Goal: Communication & Community: Answer question/provide support

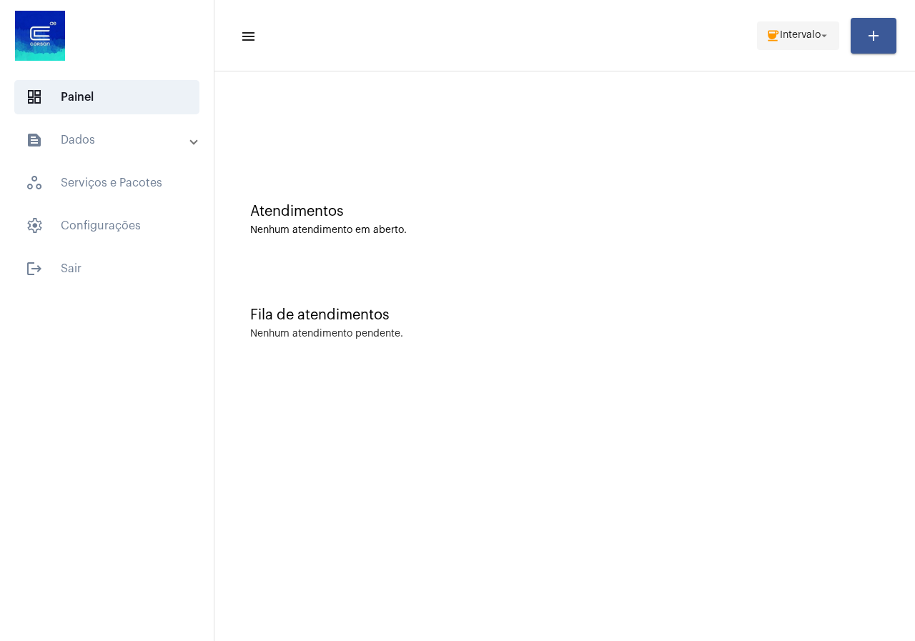
click at [792, 42] on span "coffee Intervalo arrow_drop_down" at bounding box center [797, 35] width 65 height 26
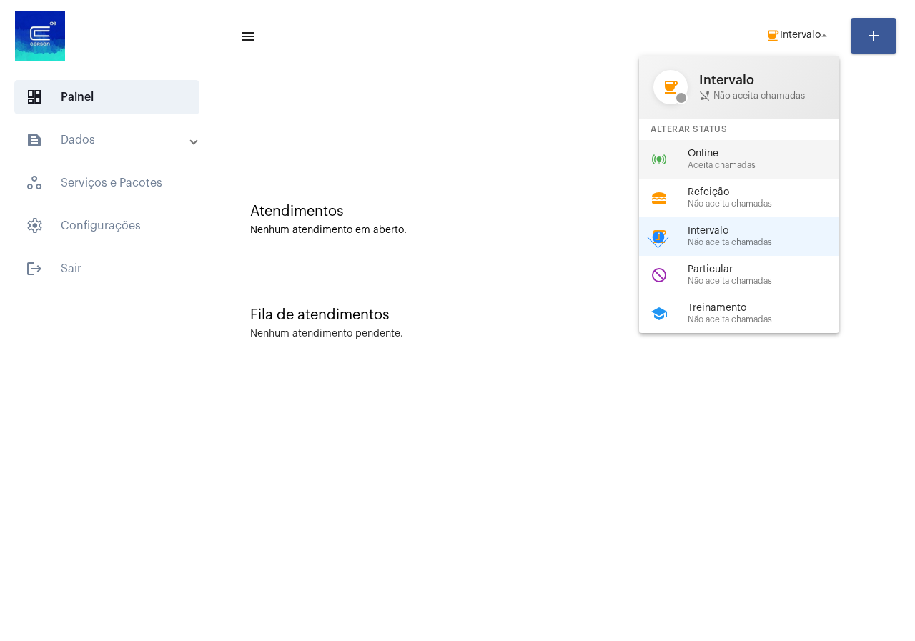
click at [719, 149] on span "Online" at bounding box center [768, 154] width 163 height 11
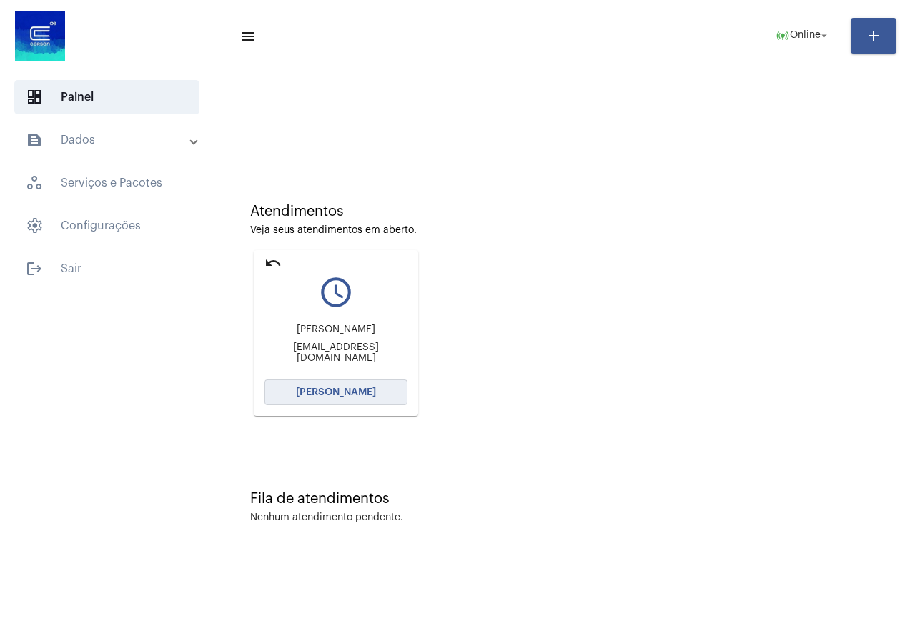
click at [276, 398] on button "[PERSON_NAME]" at bounding box center [335, 392] width 143 height 26
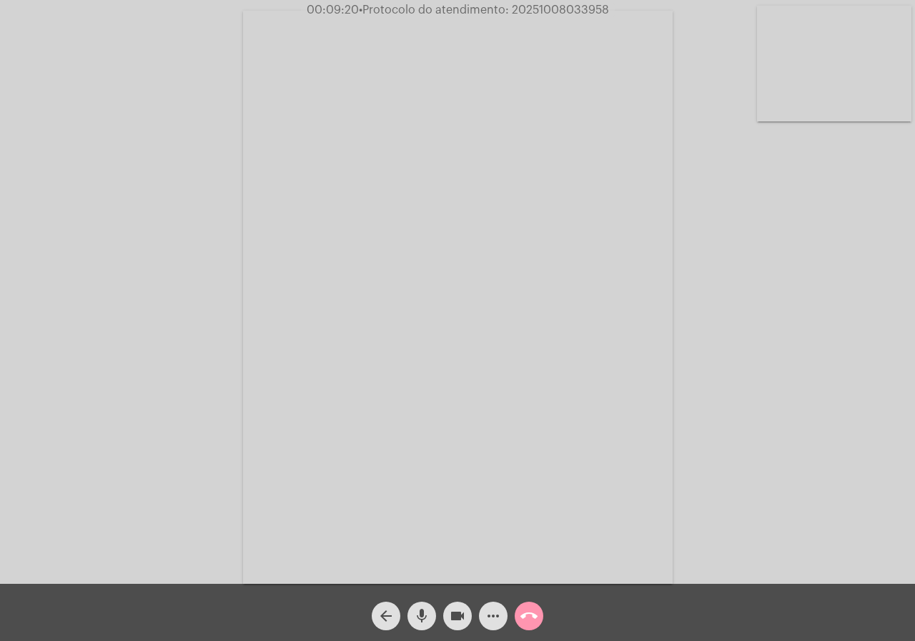
click at [457, 620] on mat-icon "videocam" at bounding box center [457, 615] width 17 height 17
click at [467, 624] on button "videocam_off" at bounding box center [457, 616] width 29 height 29
click at [499, 624] on mat-icon "more_horiz" at bounding box center [492, 615] width 17 height 17
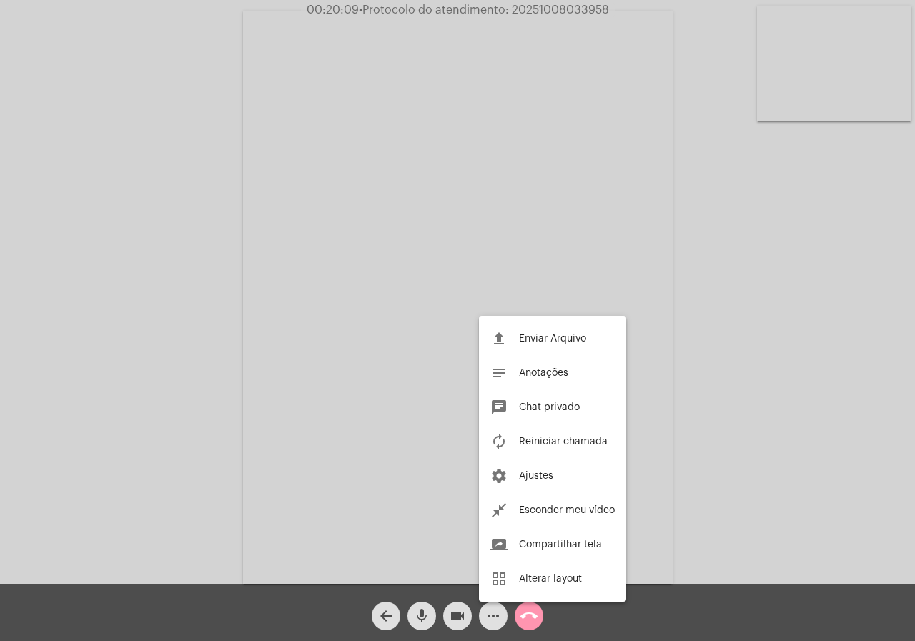
click at [11, 373] on div at bounding box center [457, 320] width 915 height 641
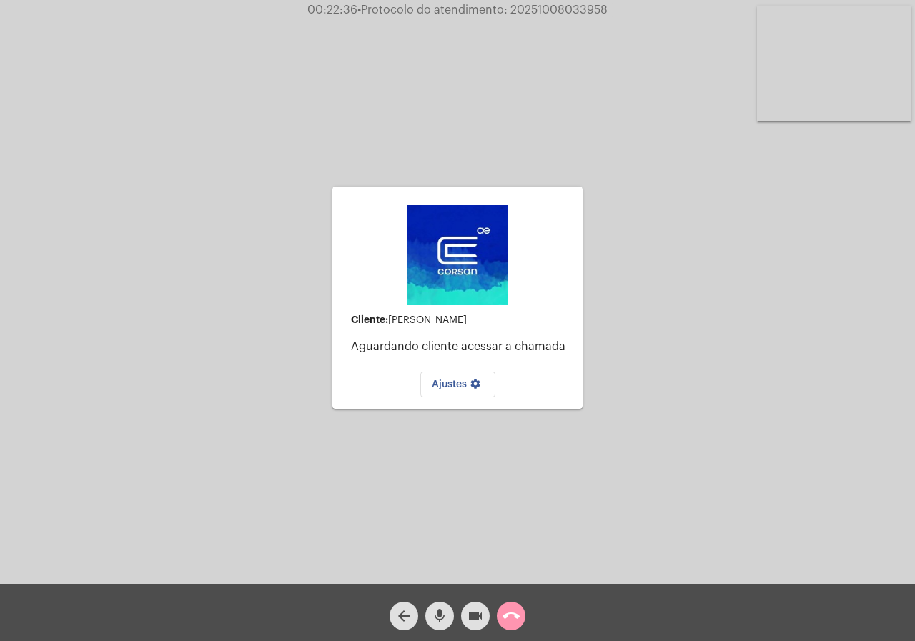
click at [478, 606] on span "videocam" at bounding box center [475, 616] width 17 height 29
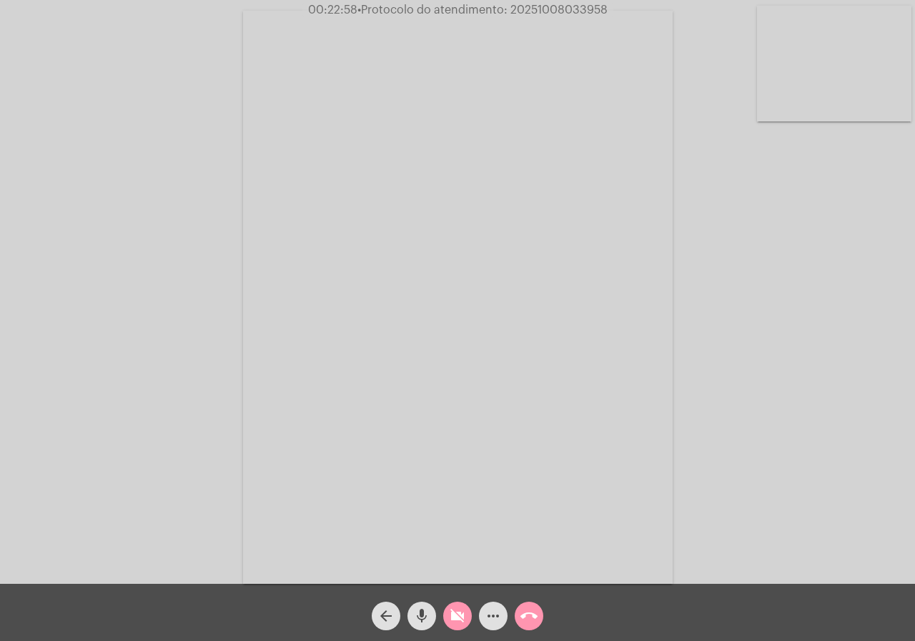
click at [456, 618] on mat-icon "videocam_off" at bounding box center [457, 615] width 17 height 17
click at [456, 616] on mat-icon "videocam" at bounding box center [457, 615] width 17 height 17
click at [462, 606] on span "videocam_off" at bounding box center [457, 616] width 17 height 29
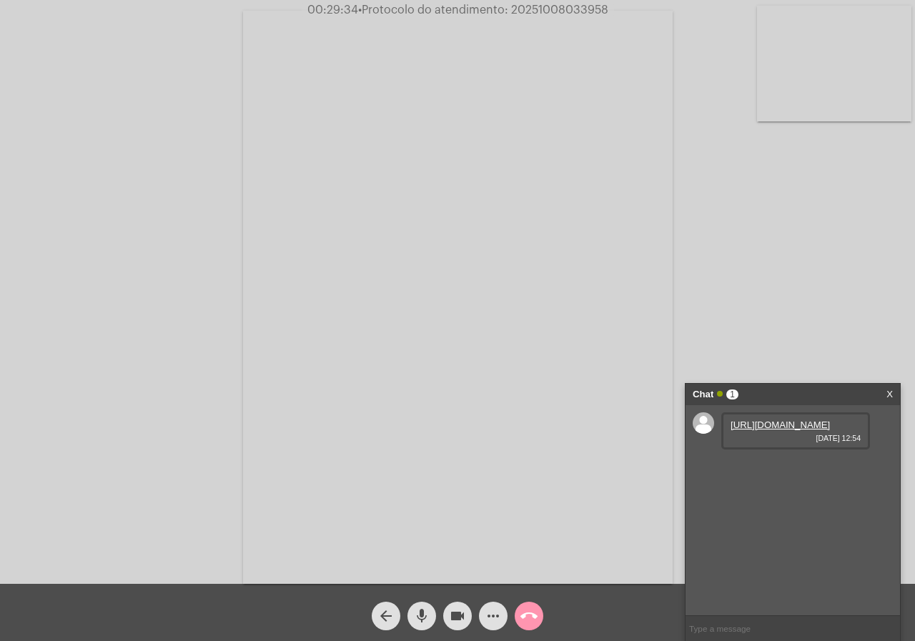
click at [890, 511] on div "https://neft-transfer-bucket.s3.amazonaws.com/temp-867766c8-f221-bffa-d17e-aae7…" at bounding box center [792, 510] width 214 height 210
click at [754, 430] on link "https://neft-transfer-bucket.s3.amazonaws.com/temp-867766c8-f221-bffa-d17e-aae7…" at bounding box center [779, 424] width 99 height 11
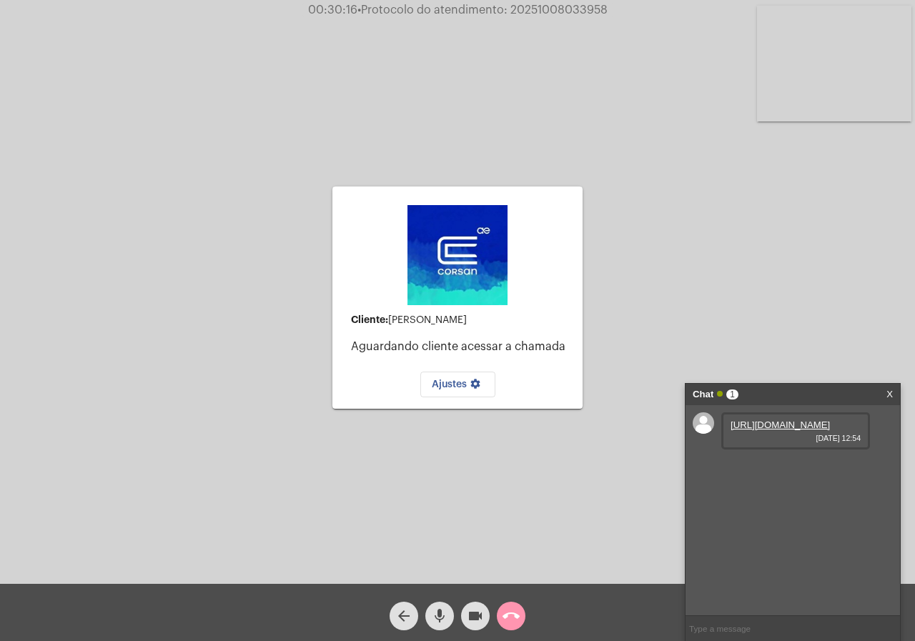
click at [0, 306] on div "Cliente: Bruno schons de azevedo Aguardando cliente acessar a chamada Ajustes s…" at bounding box center [457, 292] width 915 height 584
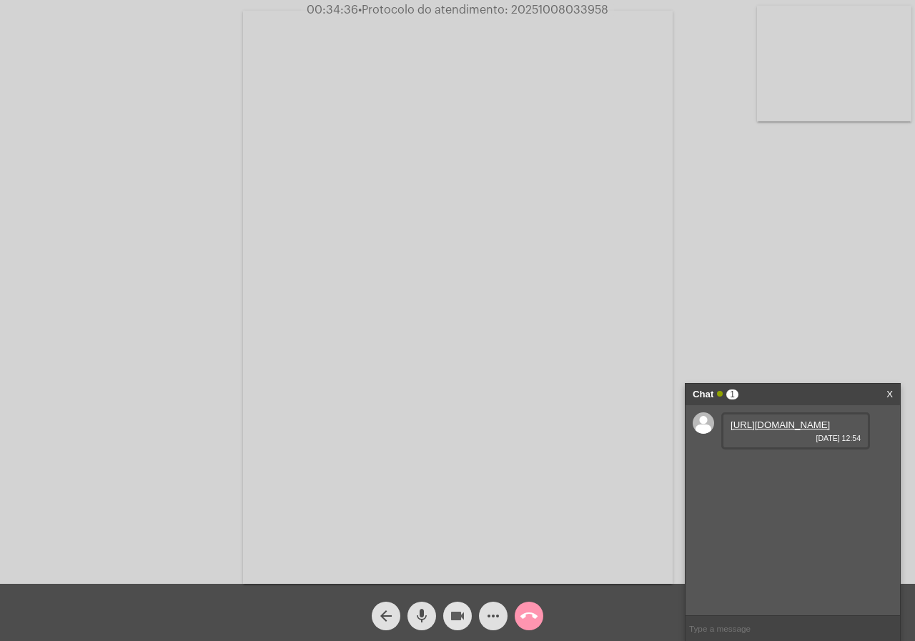
click at [456, 611] on mat-icon "videocam" at bounding box center [457, 615] width 17 height 17
click at [446, 613] on button "videocam_off" at bounding box center [457, 616] width 29 height 29
click at [804, 471] on link "https://neft-transfer-bucket.s3.amazonaws.com/temp-34f8d9c0-d592-8a0e-730e-f09e…" at bounding box center [779, 465] width 99 height 11
click at [6, 354] on div "Acessando Câmera e Microfone..." at bounding box center [457, 296] width 912 height 584
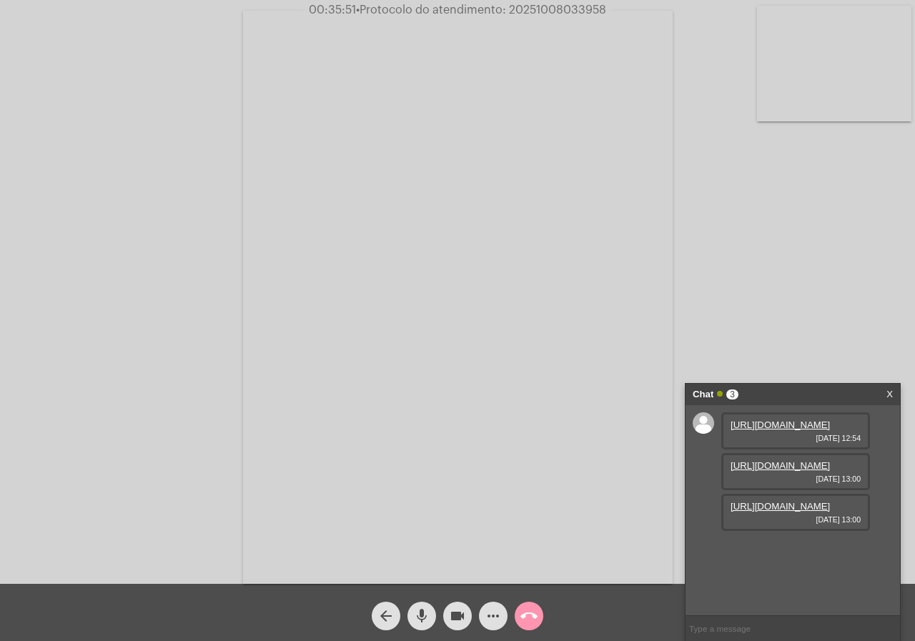
click at [833, 531] on div "https://neft-transfer-bucket.s3.amazonaws.com/temp-c2307cab-4929-1d3e-b1c5-c760…" at bounding box center [795, 512] width 149 height 37
click at [788, 512] on link "https://neft-transfer-bucket.s3.amazonaws.com/temp-c2307cab-4929-1d3e-b1c5-c760…" at bounding box center [779, 506] width 99 height 11
click at [3, 310] on div "Acessando Câmera e Microfone..." at bounding box center [457, 296] width 912 height 584
click at [783, 552] on link "https://neft-transfer-bucket.s3.amazonaws.com/temp-df3b2789-cf36-caf8-859e-f432…" at bounding box center [779, 547] width 99 height 11
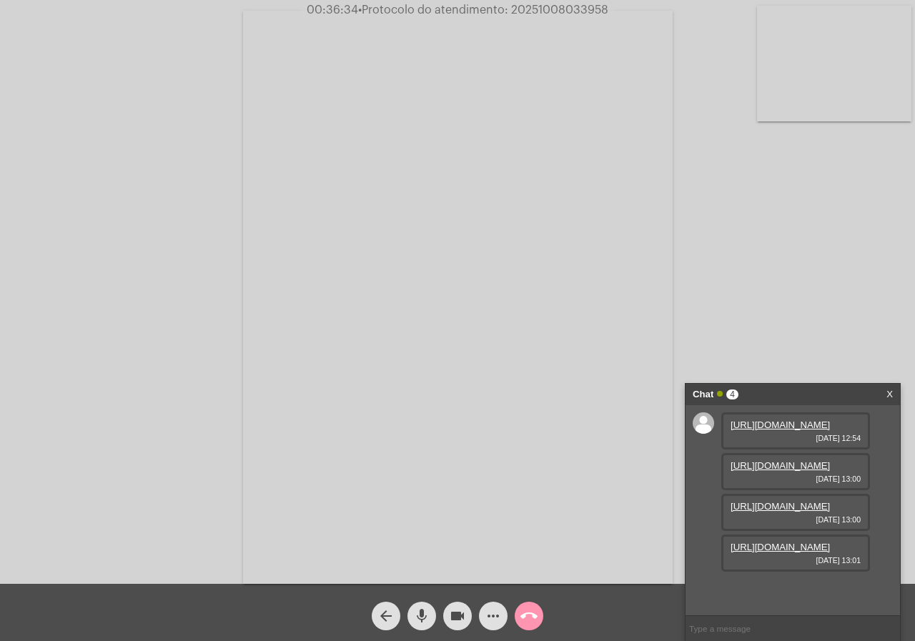
click at [0, 442] on div "Acessando Câmera e Microfone..." at bounding box center [457, 292] width 915 height 584
click at [90, 510] on div "Acessando Câmera e Microfone..." at bounding box center [457, 296] width 912 height 584
click at [746, 582] on link "https://neft-transfer-bucket.s3.amazonaws.com/temp-d1ac9f79-34ec-8416-4efe-3a0c…" at bounding box center [779, 587] width 99 height 11
click at [125, 378] on div "Acessando Câmera e Microfone..." at bounding box center [457, 296] width 912 height 584
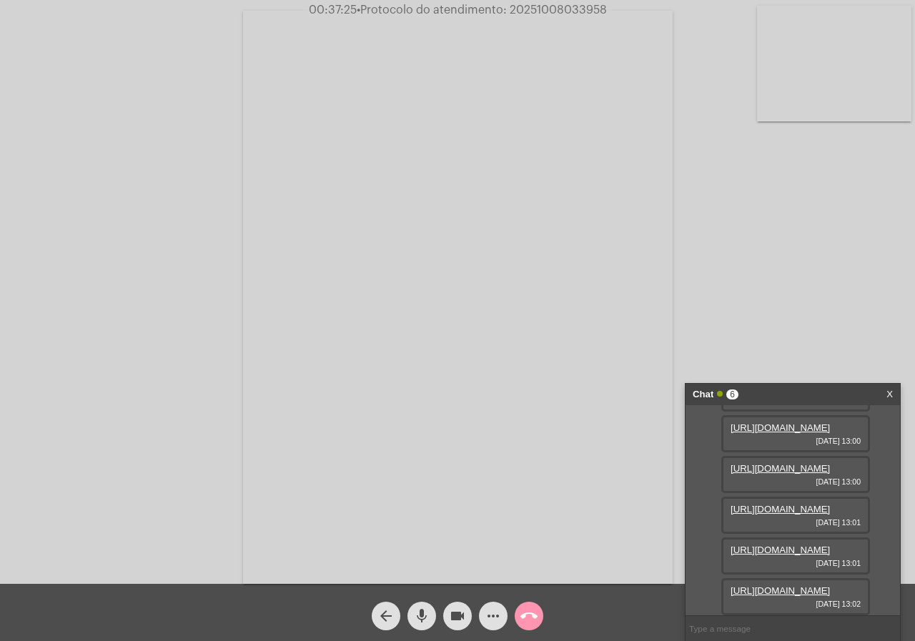
scroll to position [231, 0]
click at [798, 585] on link "https://neft-transfer-bucket.s3.amazonaws.com/temp-60559450-1f32-9e0c-f317-3717…" at bounding box center [779, 590] width 99 height 11
click at [120, 382] on div "Acessando Câmera e Microfone..." at bounding box center [457, 296] width 912 height 584
click at [805, 585] on link "https://neft-transfer-bucket.s3.amazonaws.com/temp-d99bf83a-5d86-0cb8-ac6b-bde7…" at bounding box center [779, 590] width 99 height 11
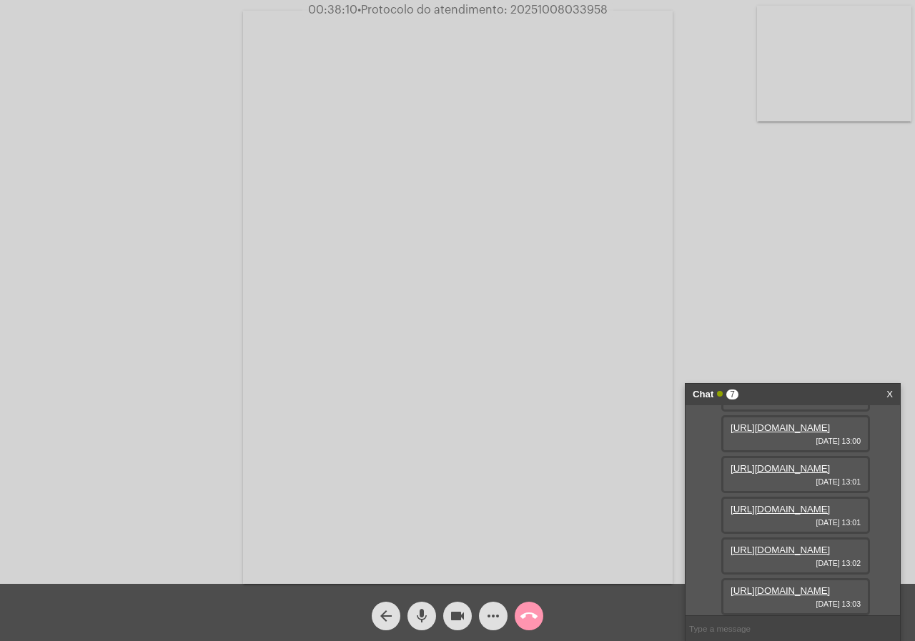
click at [805, 585] on link "https://neft-transfer-bucket.s3.amazonaws.com/temp-d99bf83a-5d86-0cb8-ac6b-bde7…" at bounding box center [779, 590] width 99 height 11
click at [451, 619] on mat-icon "videocam" at bounding box center [457, 615] width 17 height 17
click at [453, 619] on mat-icon "videocam_off" at bounding box center [457, 615] width 17 height 17
click at [453, 619] on mat-icon "videocam" at bounding box center [457, 615] width 17 height 17
click at [413, 612] on mat-icon "mic" at bounding box center [421, 615] width 17 height 17
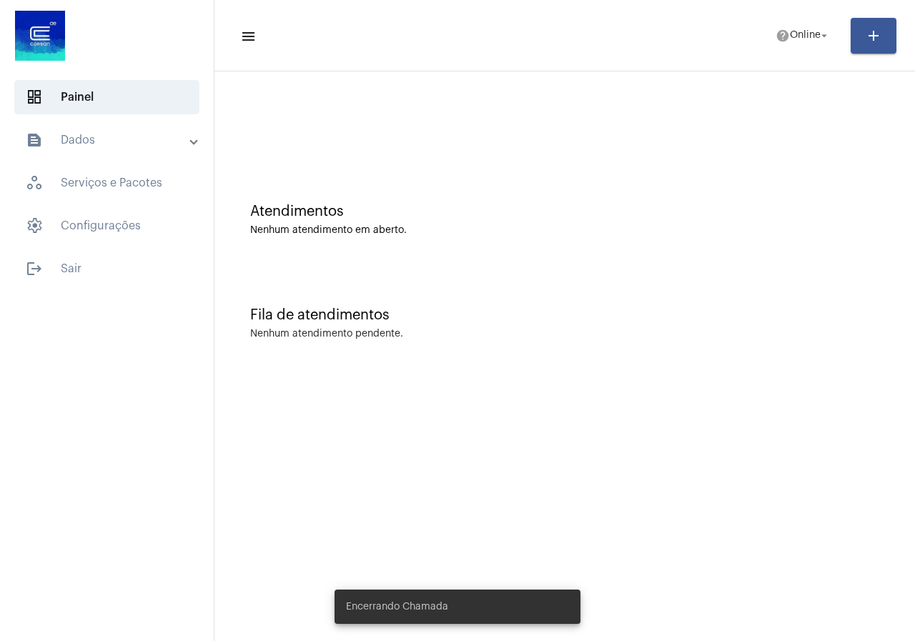
click at [799, 44] on span "help Online arrow_drop_down" at bounding box center [802, 35] width 55 height 26
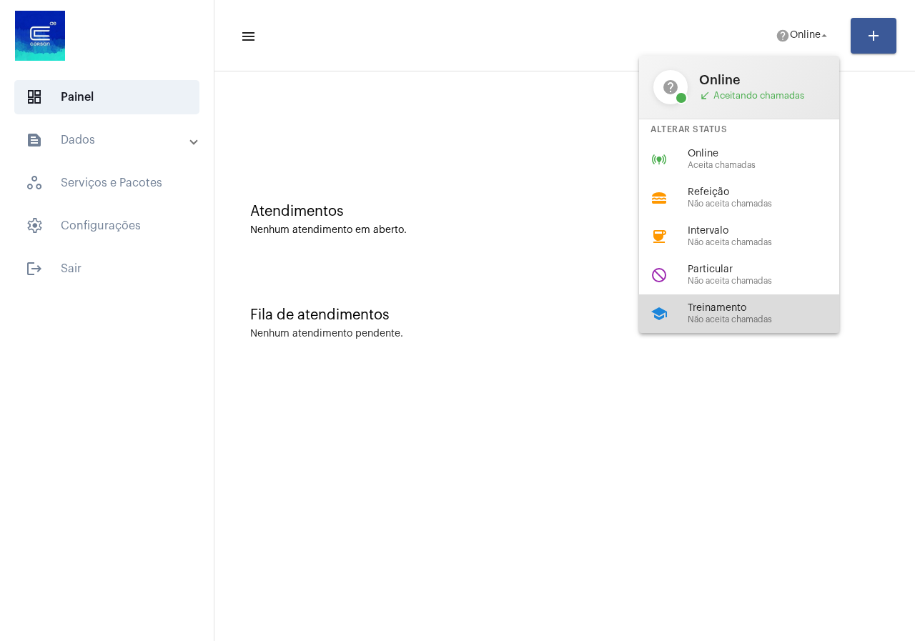
click at [704, 317] on span "Não aceita chamadas" at bounding box center [768, 319] width 163 height 9
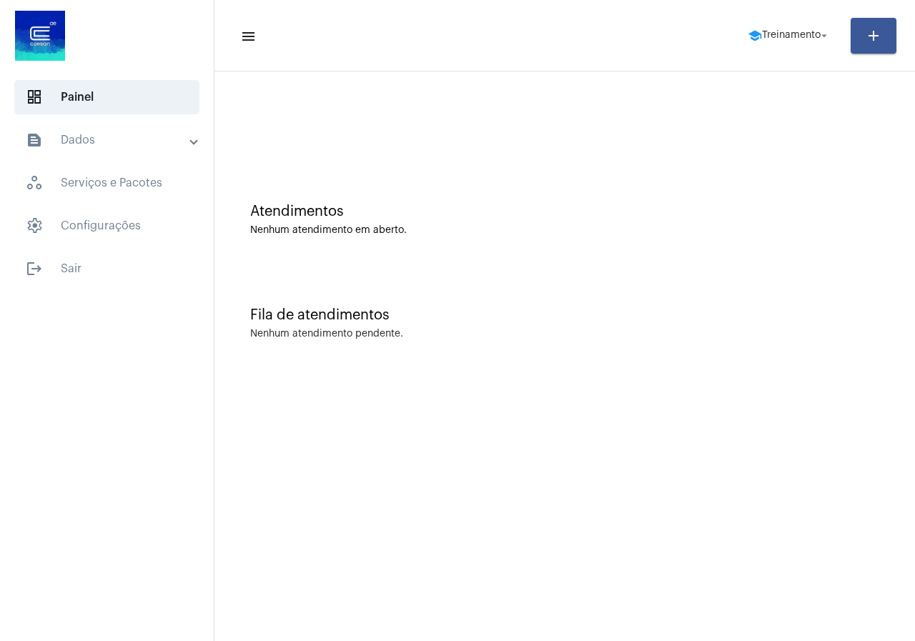
click at [66, 149] on mat-expansion-panel-header "text_snippet_outlined Dados" at bounding box center [111, 140] width 205 height 34
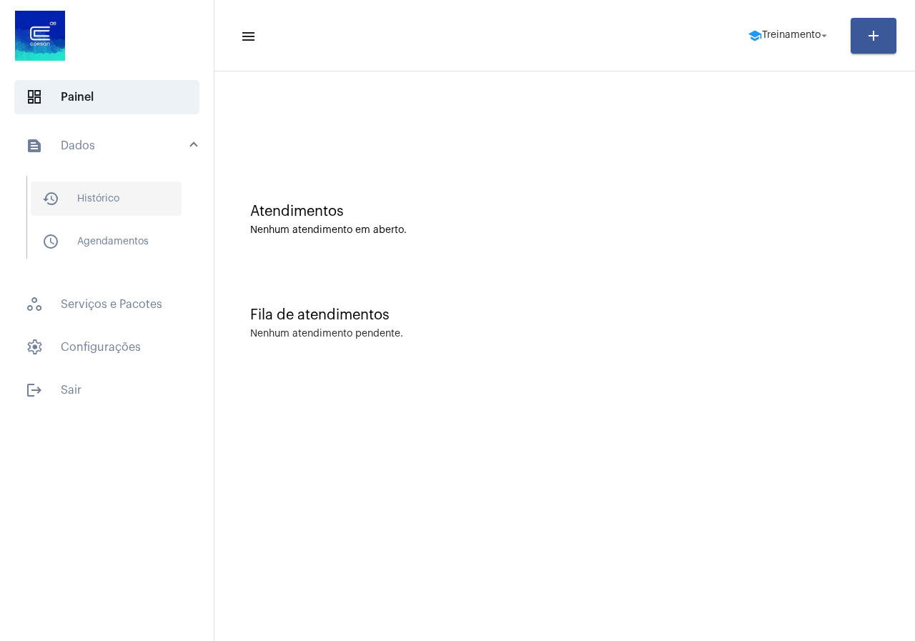
click at [74, 204] on span "history_outlined Histórico" at bounding box center [106, 198] width 151 height 34
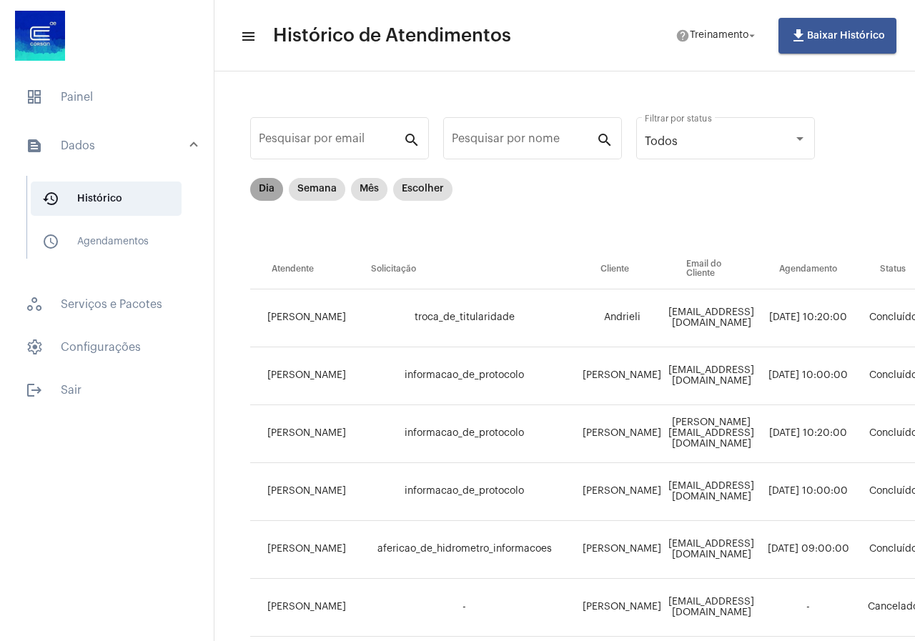
click at [275, 194] on mat-chip "Dia" at bounding box center [266, 189] width 33 height 23
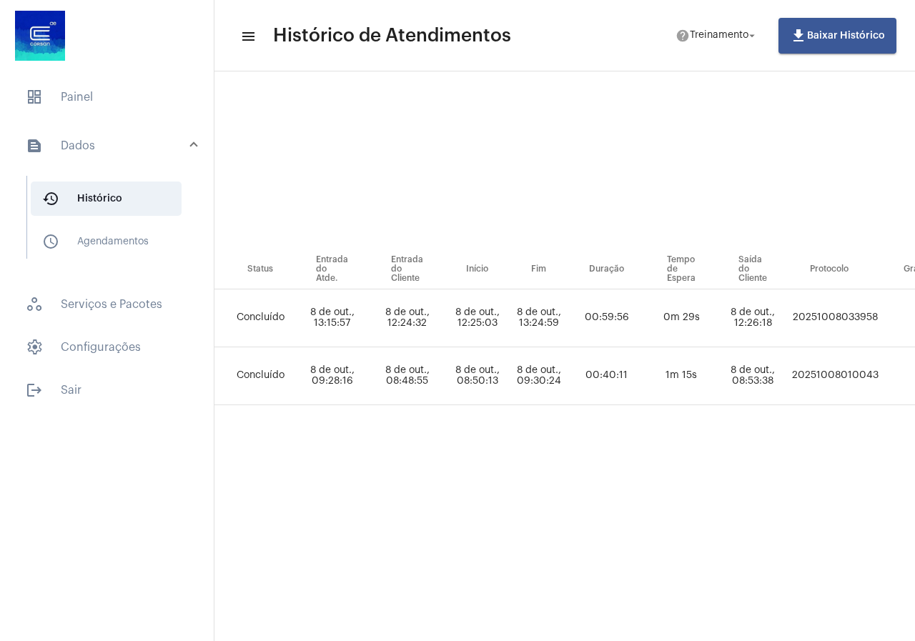
scroll to position [0, 819]
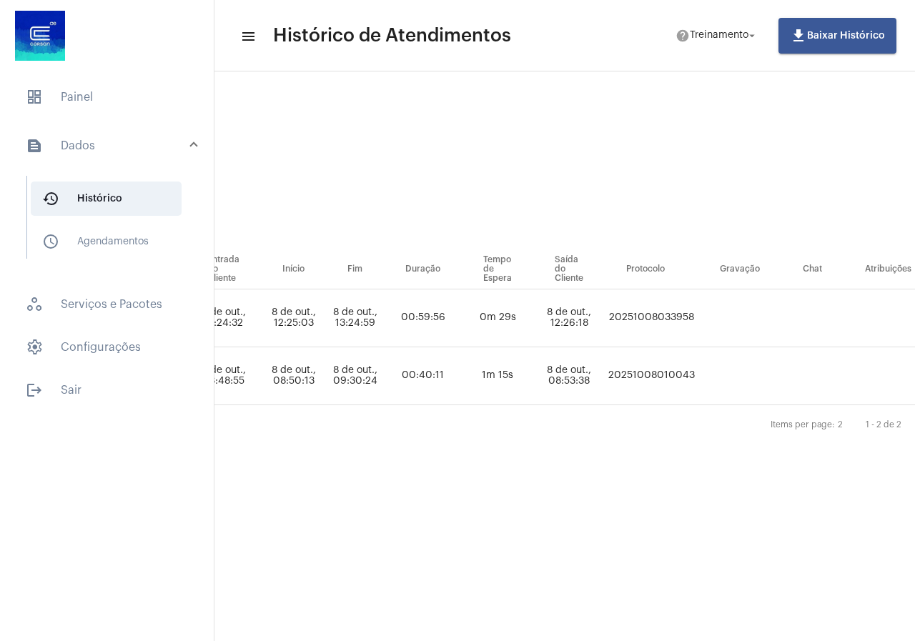
click at [604, 322] on td "20251008033958" at bounding box center [651, 318] width 94 height 58
copy td "20251008033958"
click at [85, 103] on span "dashboard Painel" at bounding box center [106, 97] width 185 height 34
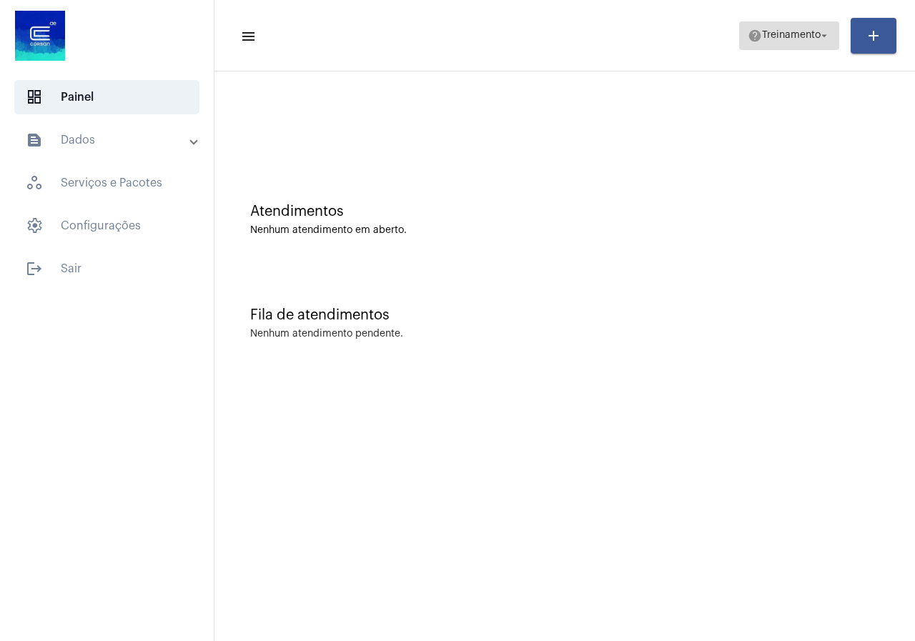
click at [769, 44] on span "help Treinamento arrow_drop_down" at bounding box center [788, 35] width 83 height 26
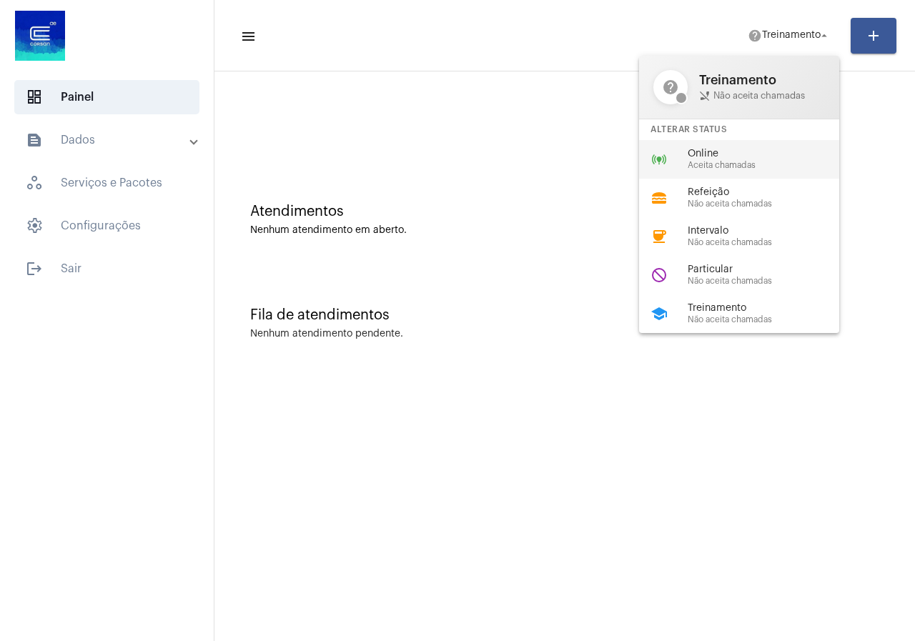
click at [696, 176] on div "online_prediction Online Aceita chamadas" at bounding box center [750, 159] width 223 height 39
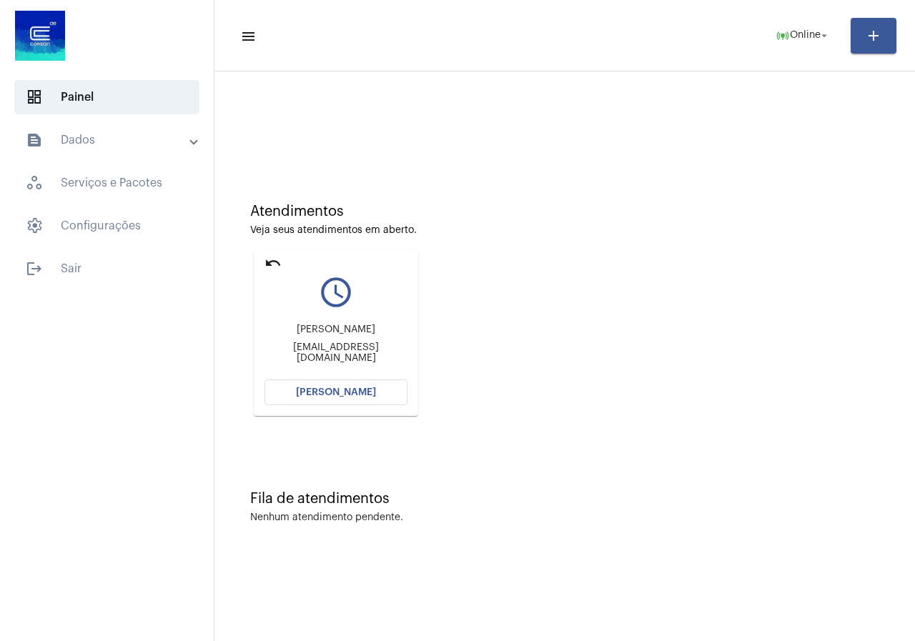
click at [356, 402] on button "Abrir Chamada" at bounding box center [335, 392] width 143 height 26
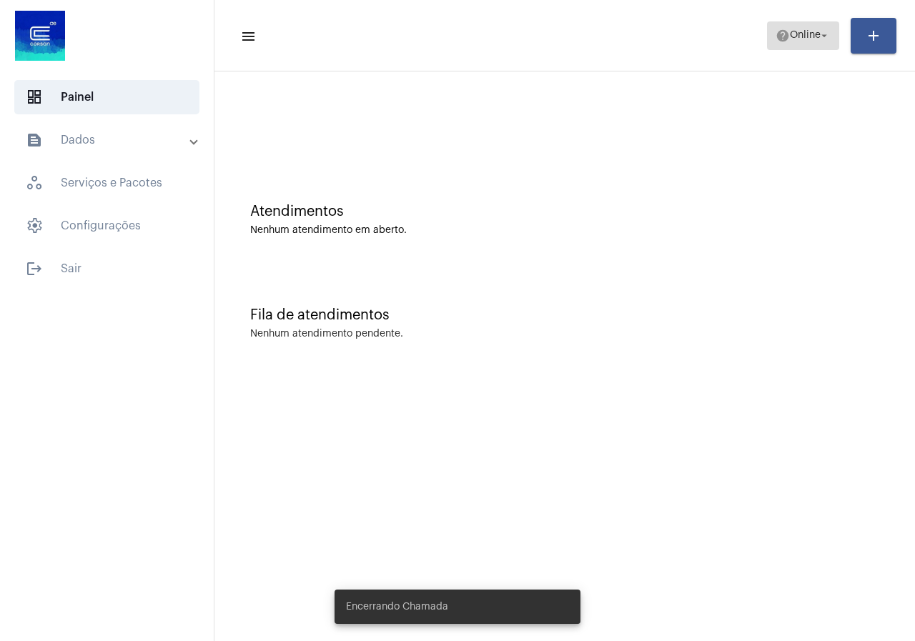
click at [775, 26] on span "help Online arrow_drop_down" at bounding box center [802, 35] width 55 height 26
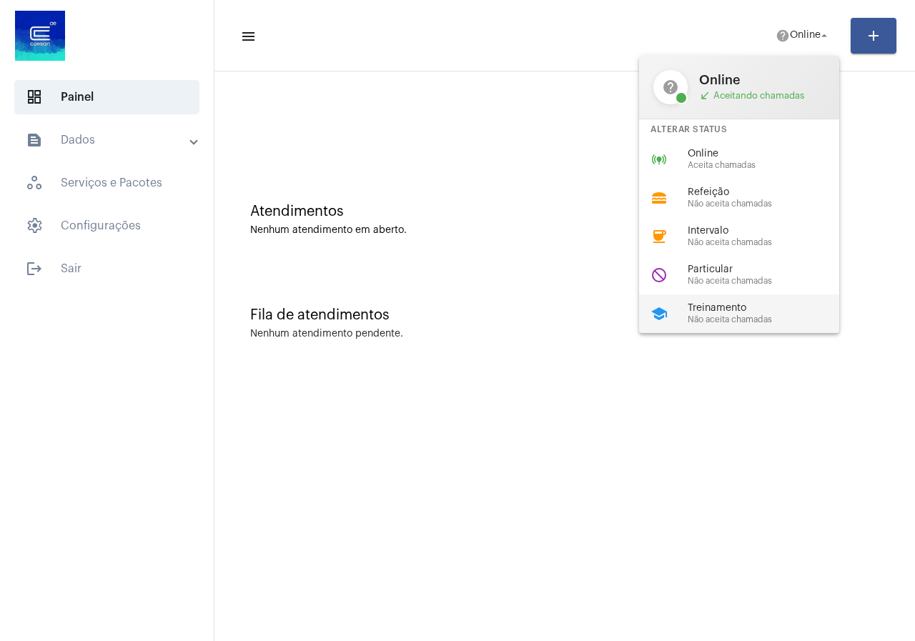
click at [739, 312] on span "Treinamento" at bounding box center [768, 308] width 163 height 11
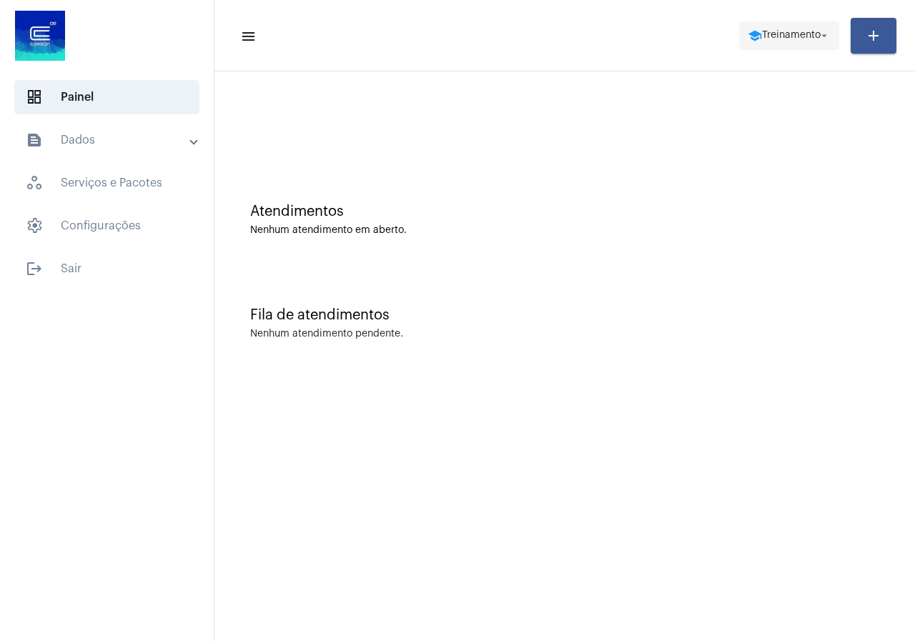
click at [756, 27] on span "school Treinamento arrow_drop_down" at bounding box center [788, 35] width 83 height 26
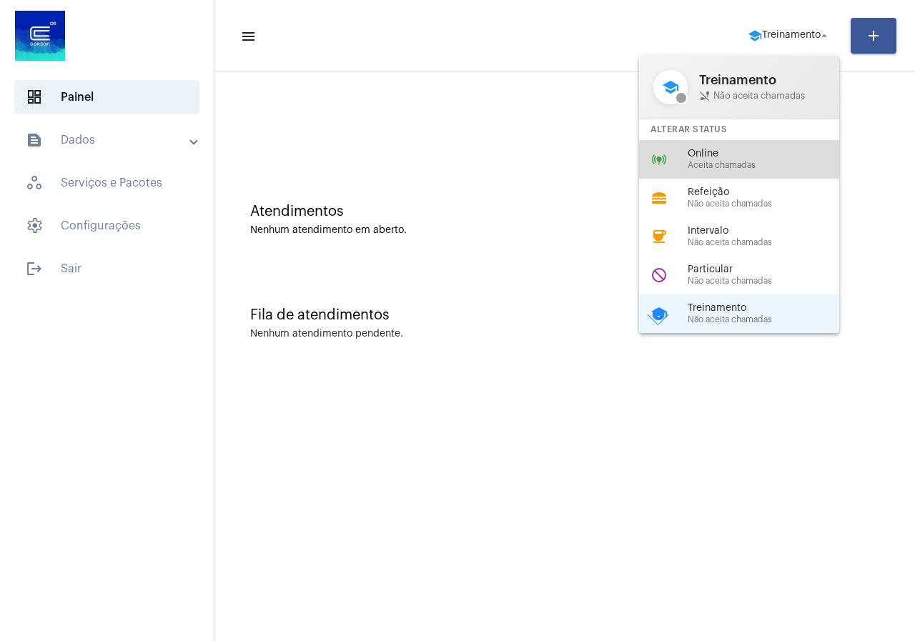
click at [707, 159] on div "Online Aceita chamadas" at bounding box center [768, 159] width 163 height 21
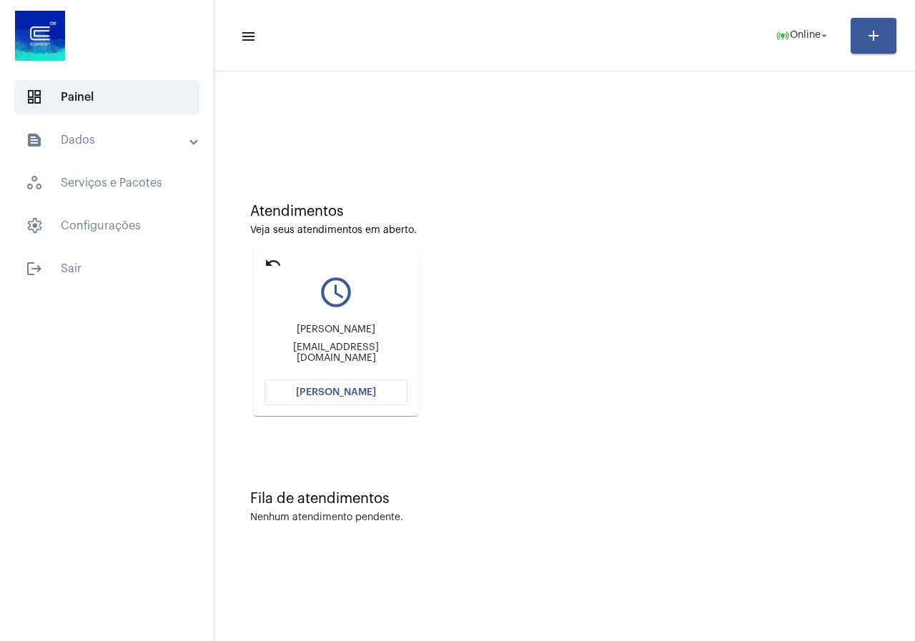
click at [291, 399] on button "[PERSON_NAME]" at bounding box center [335, 392] width 143 height 26
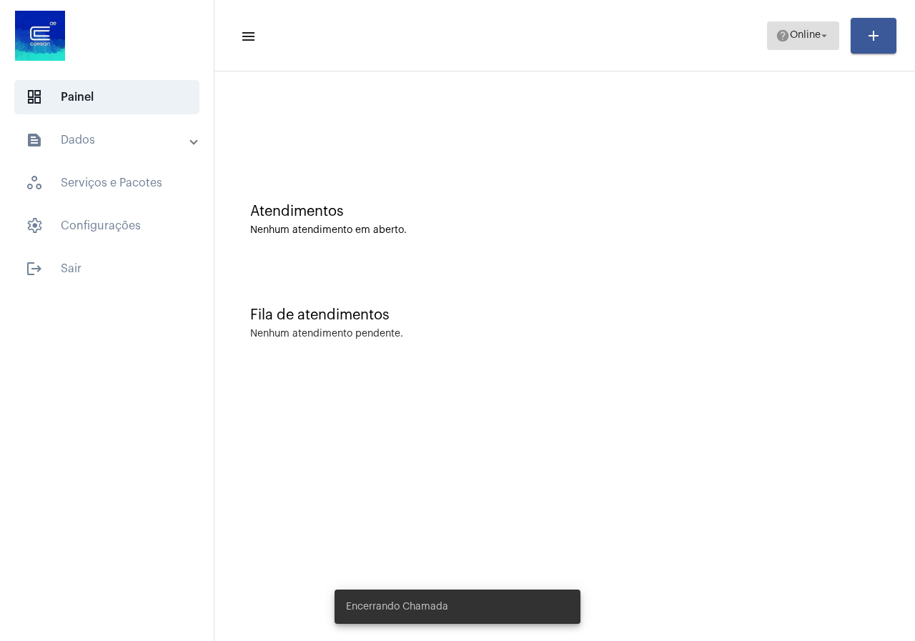
click at [827, 21] on button "help Online arrow_drop_down" at bounding box center [803, 35] width 72 height 29
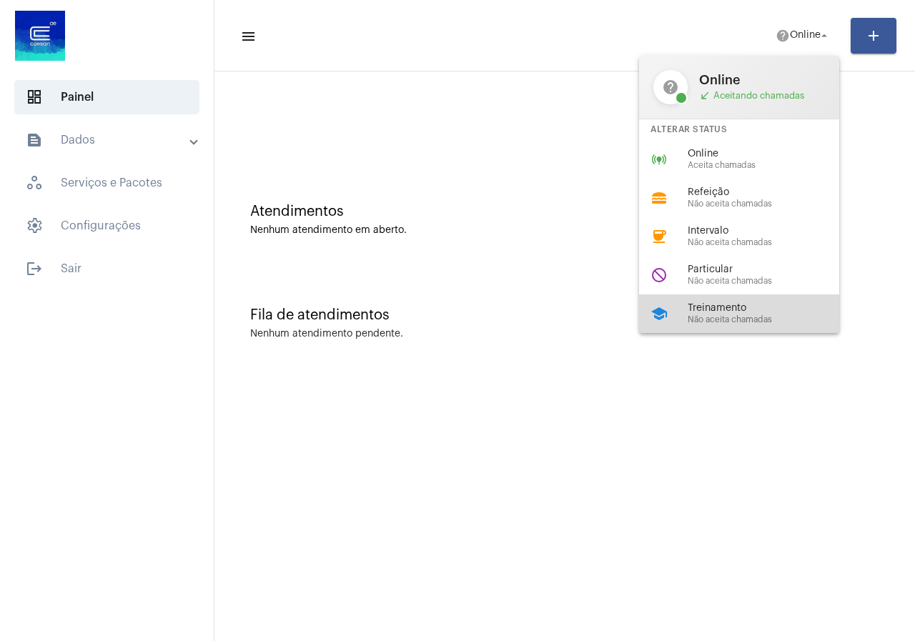
click at [739, 326] on div "school Treinamento Não aceita chamadas" at bounding box center [750, 313] width 223 height 39
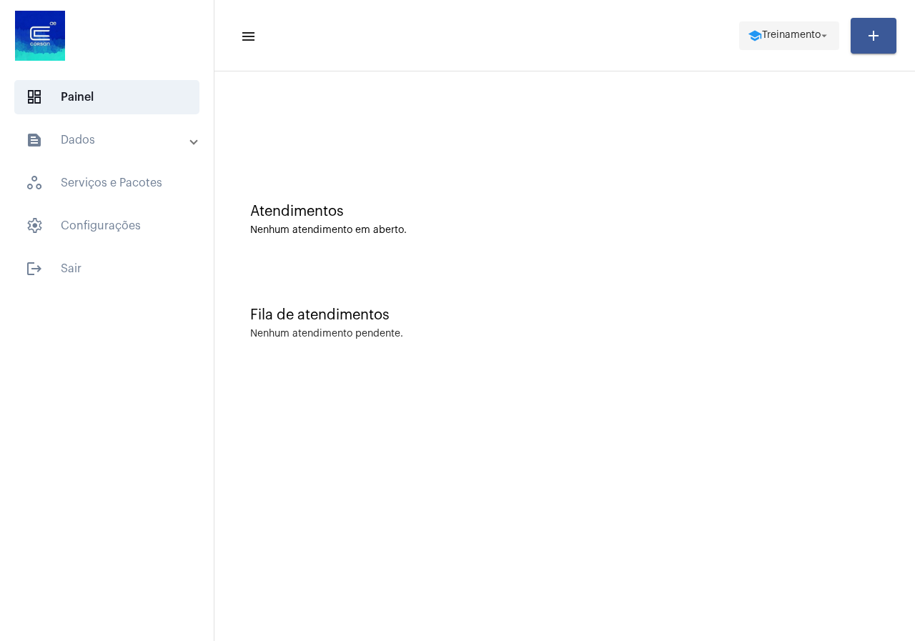
click at [747, 31] on mat-icon "school" at bounding box center [754, 36] width 14 height 14
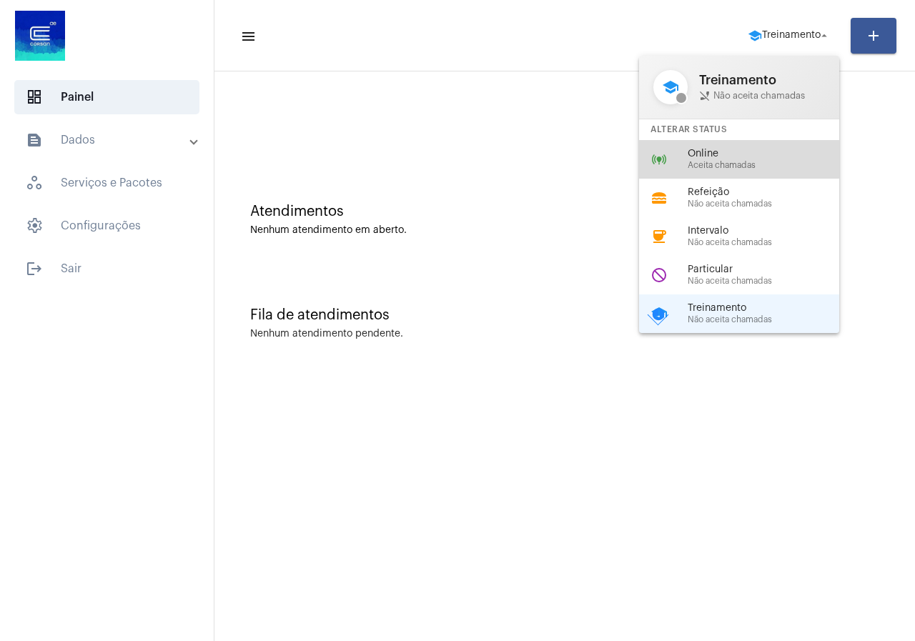
click at [724, 156] on span "Online" at bounding box center [768, 154] width 163 height 11
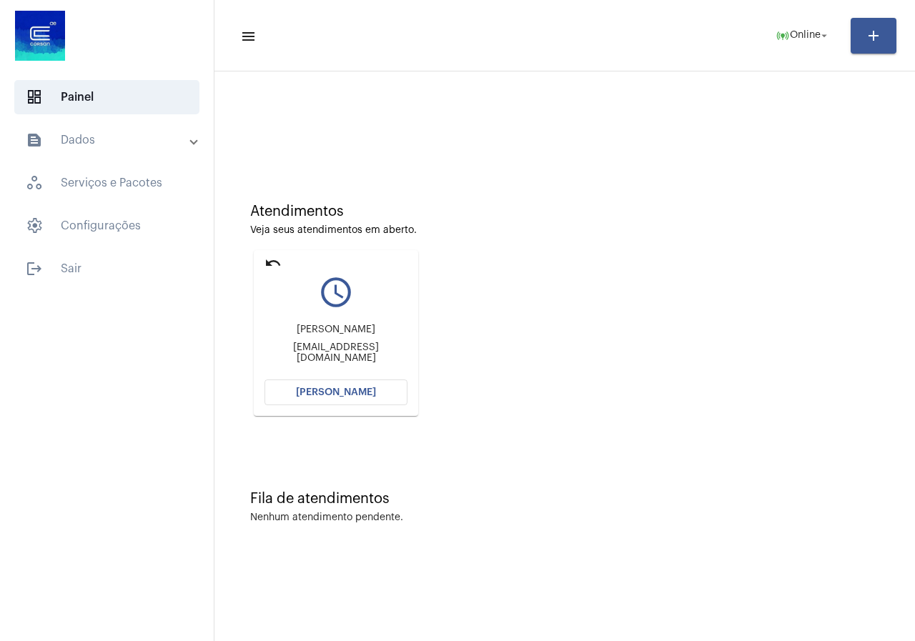
click at [337, 381] on button "[PERSON_NAME]" at bounding box center [335, 392] width 143 height 26
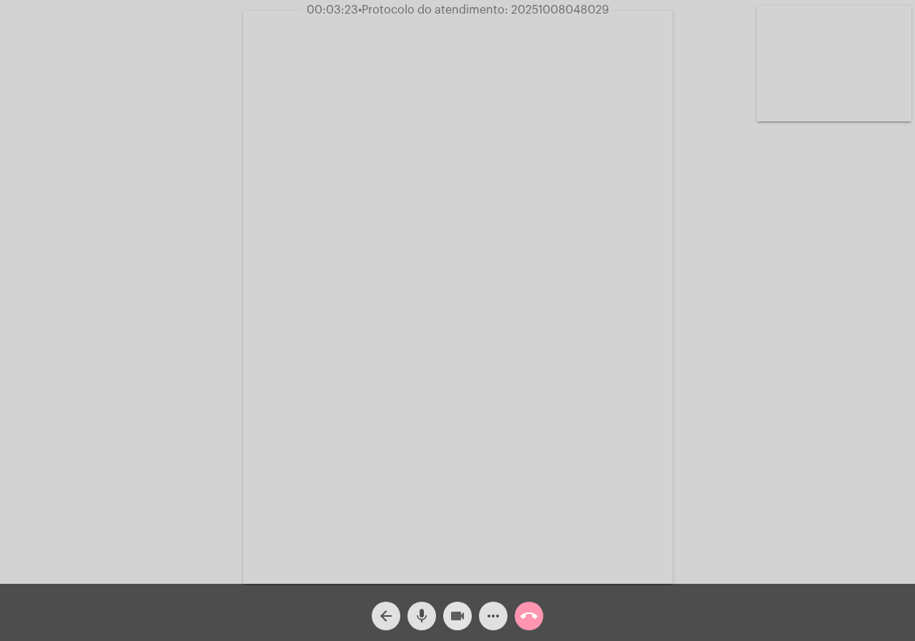
click at [452, 616] on mat-icon "videocam" at bounding box center [457, 615] width 17 height 17
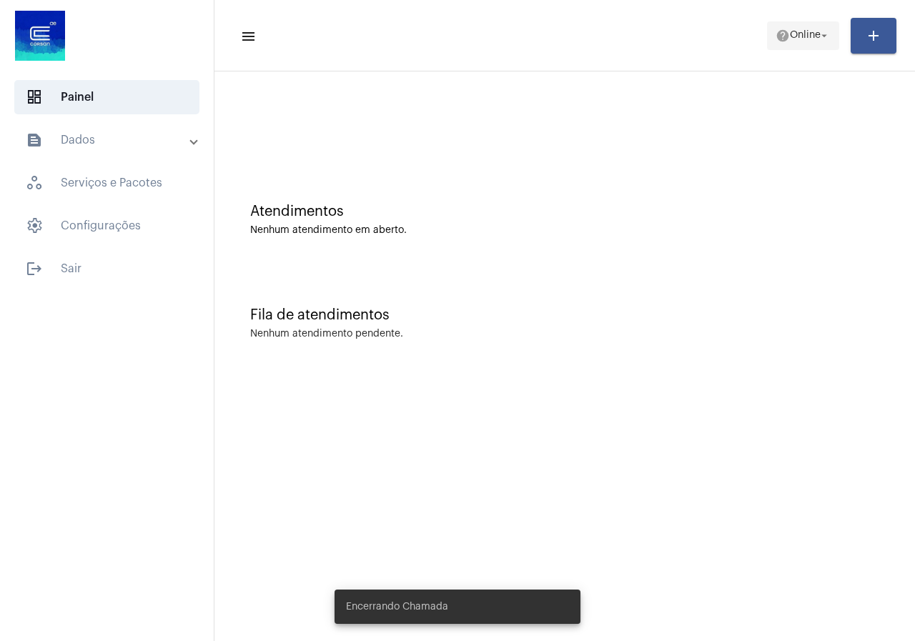
click at [787, 49] on button "help Online arrow_drop_down" at bounding box center [803, 35] width 72 height 29
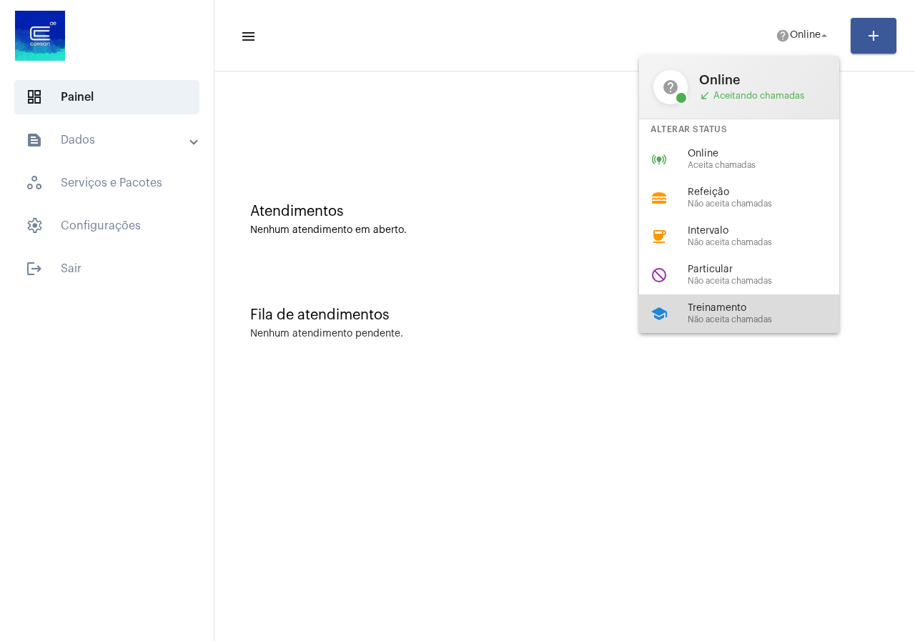
click at [772, 312] on span "Treinamento" at bounding box center [768, 308] width 163 height 11
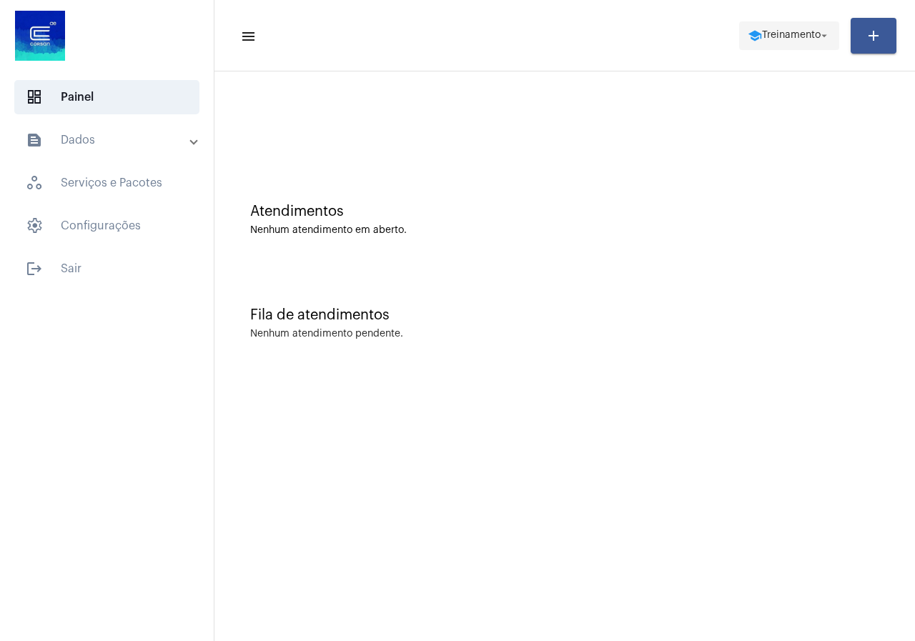
click at [739, 39] on button "school Treinamento arrow_drop_down" at bounding box center [789, 35] width 100 height 29
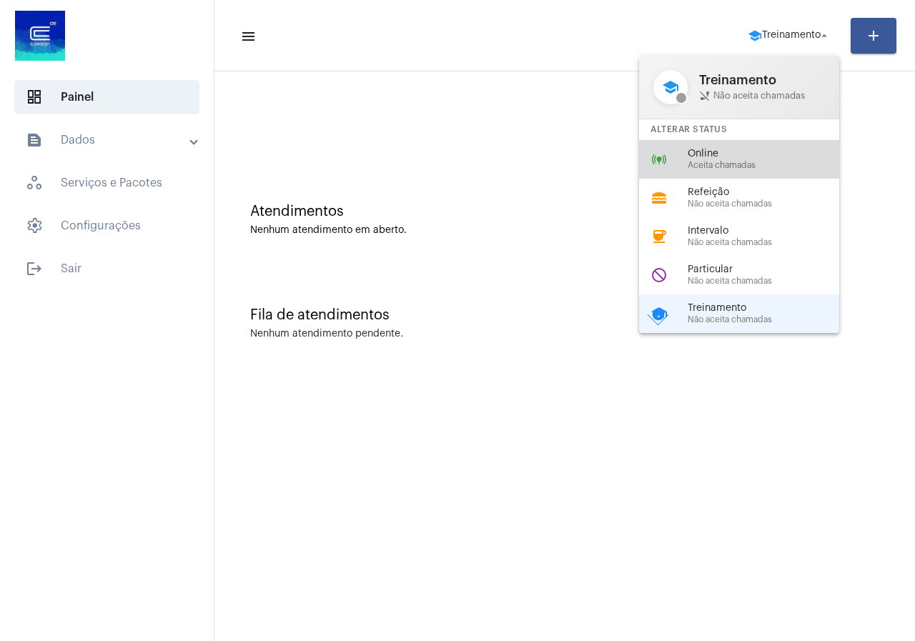
click at [719, 149] on span "Online" at bounding box center [768, 154] width 163 height 11
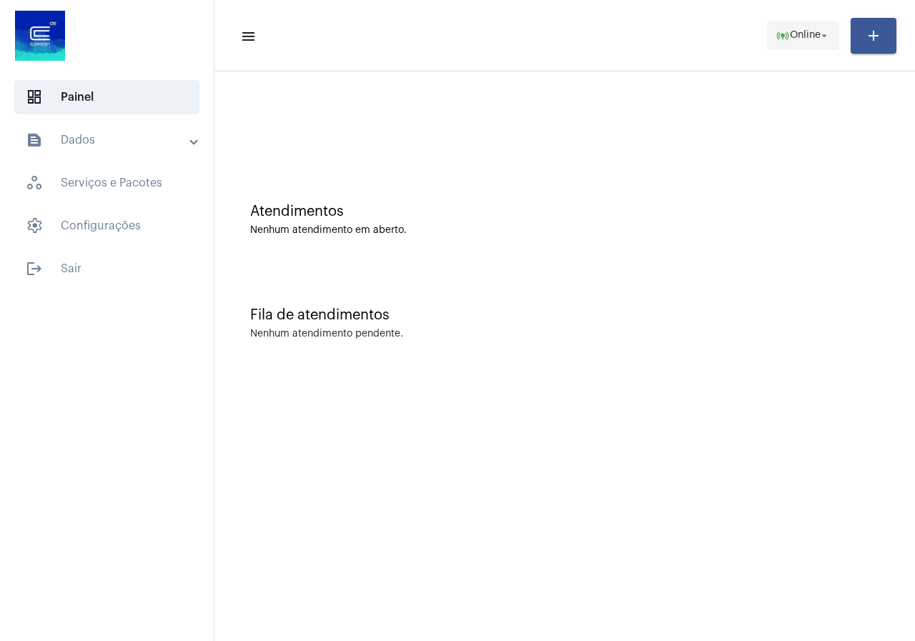
click at [821, 22] on span "online_prediction Online arrow_drop_down" at bounding box center [802, 35] width 55 height 26
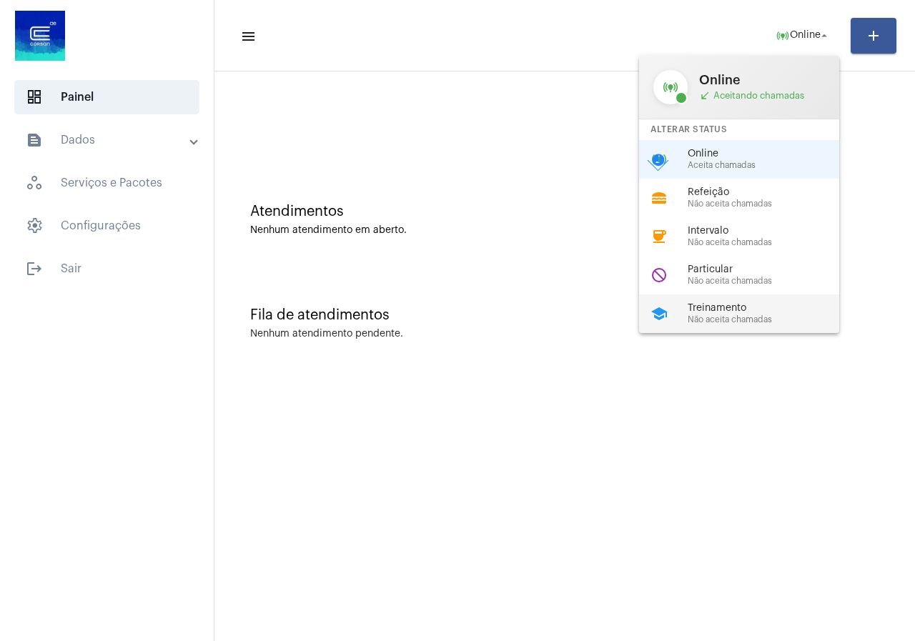
click at [756, 309] on span "Treinamento" at bounding box center [768, 308] width 163 height 11
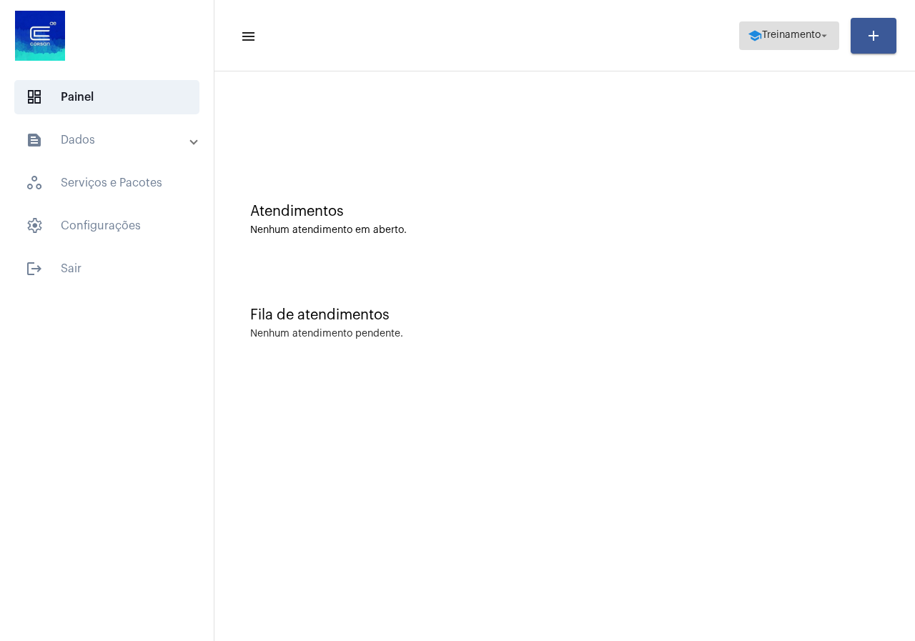
click at [793, 26] on span "school Treinamento arrow_drop_down" at bounding box center [788, 35] width 83 height 26
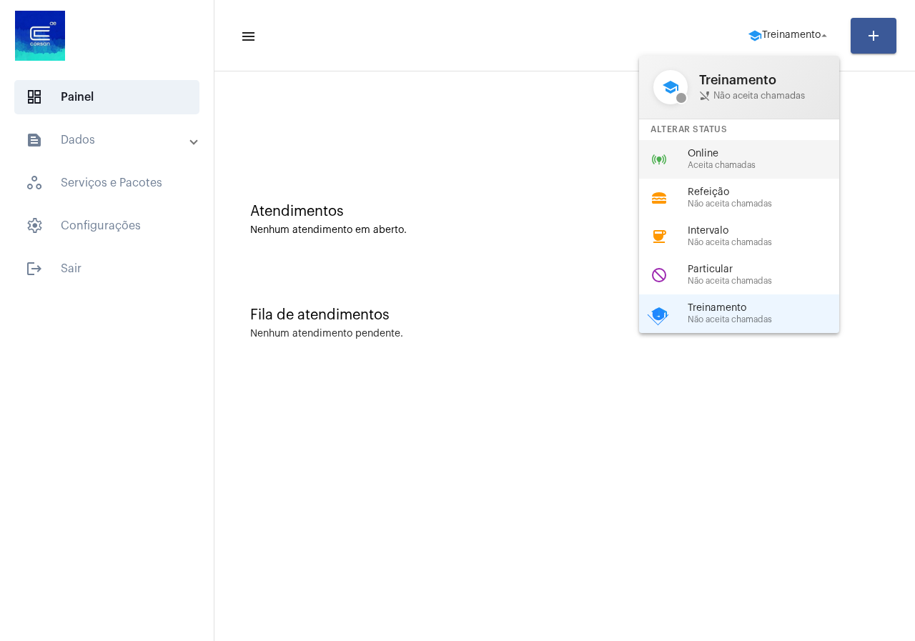
click at [712, 146] on div "online_prediction Online Aceita chamadas" at bounding box center [750, 159] width 223 height 39
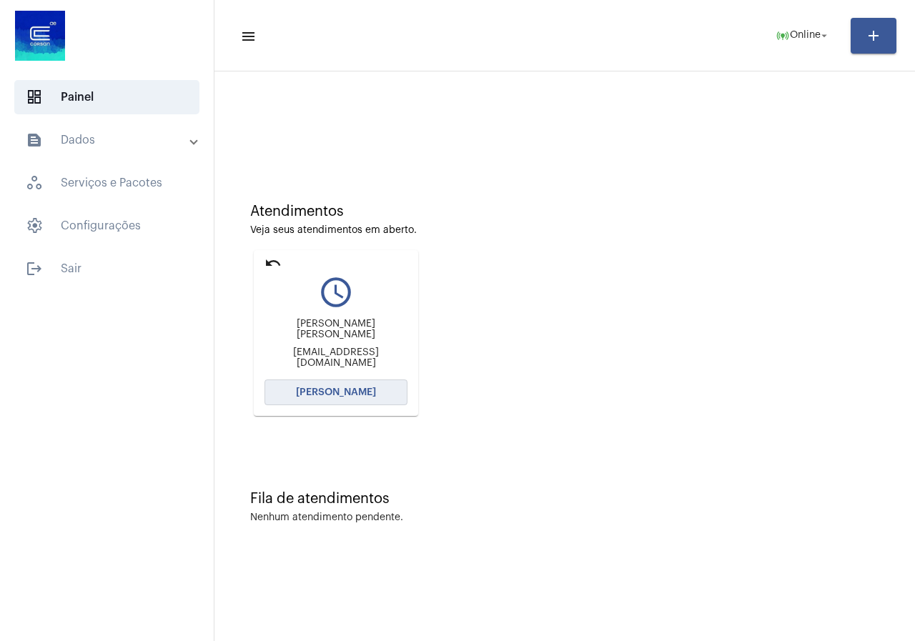
click at [347, 389] on span "[PERSON_NAME]" at bounding box center [336, 392] width 80 height 10
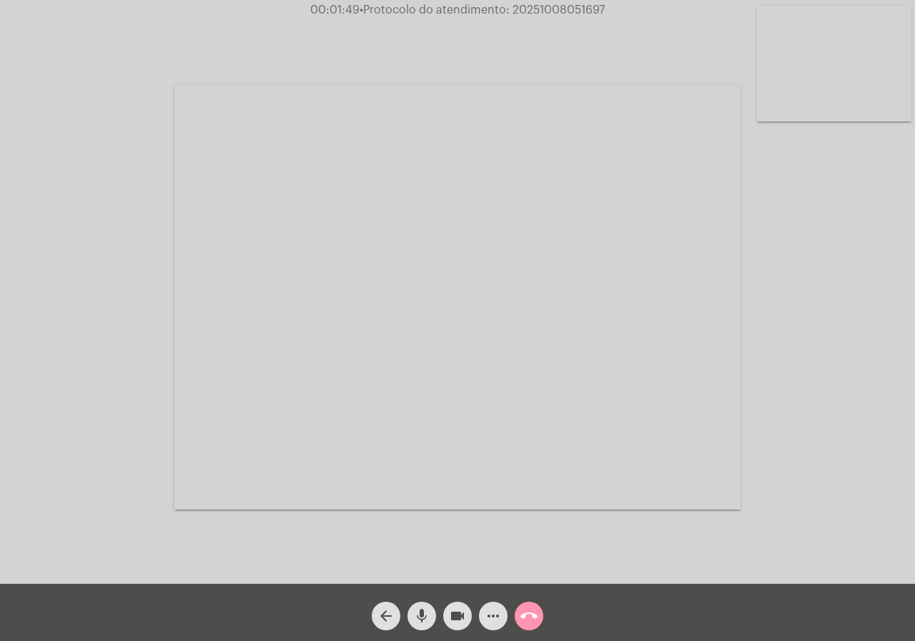
click at [487, 617] on mat-icon "more_horiz" at bounding box center [492, 615] width 17 height 17
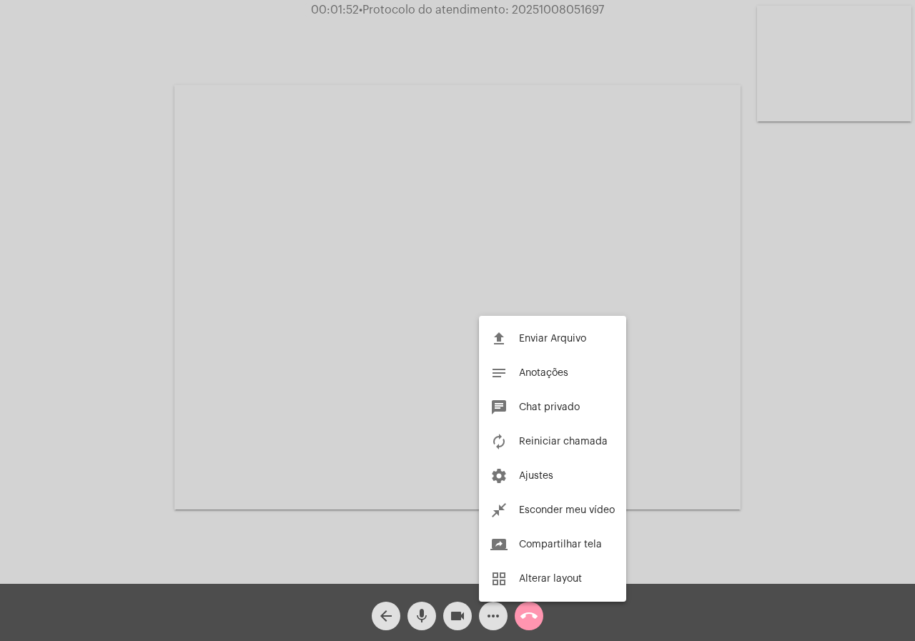
click at [42, 382] on div at bounding box center [457, 320] width 915 height 641
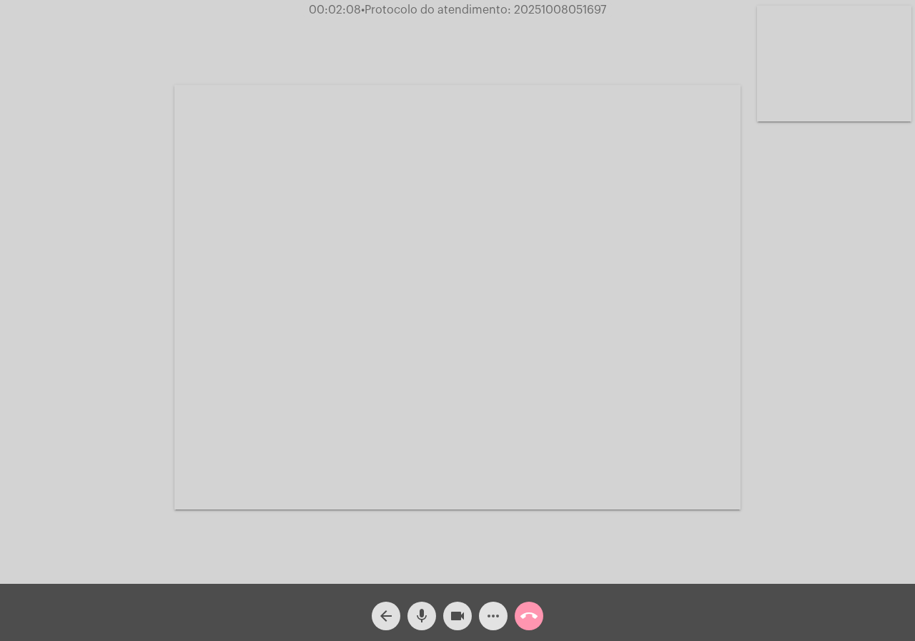
click at [500, 621] on mat-icon "more_horiz" at bounding box center [492, 615] width 17 height 17
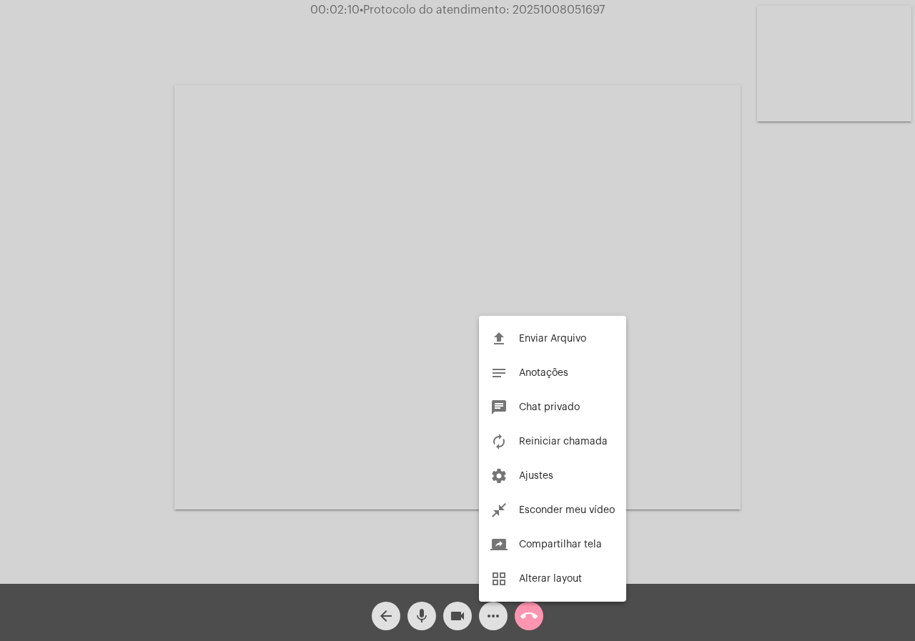
click at [420, 566] on div at bounding box center [457, 320] width 915 height 641
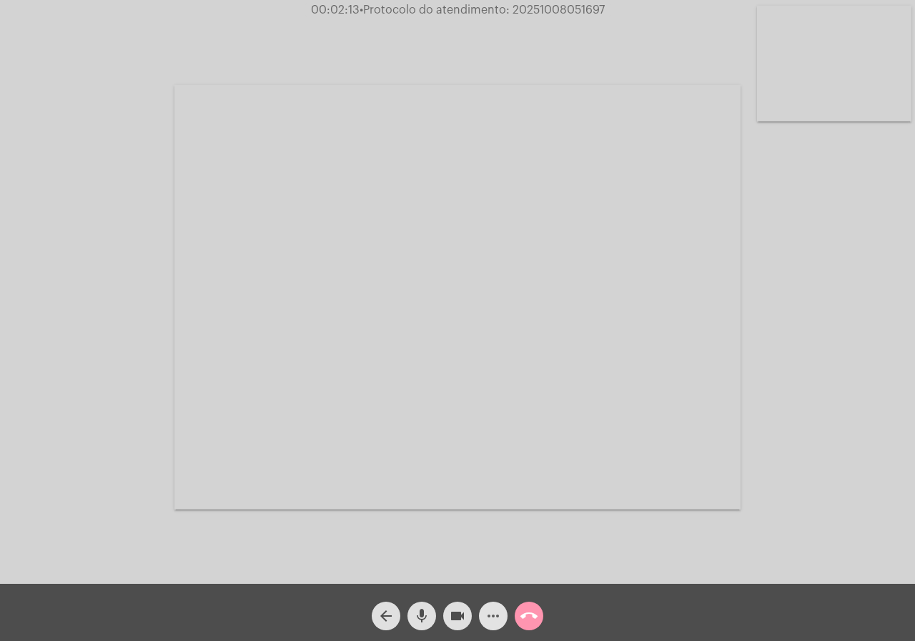
click at [488, 616] on mat-icon "more_horiz" at bounding box center [492, 615] width 17 height 17
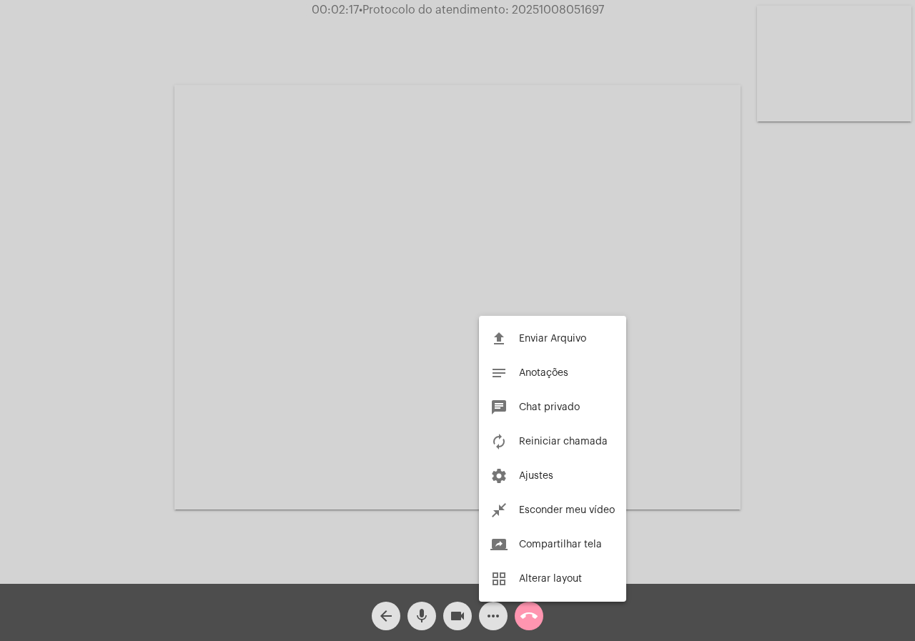
click at [52, 435] on div at bounding box center [457, 320] width 915 height 641
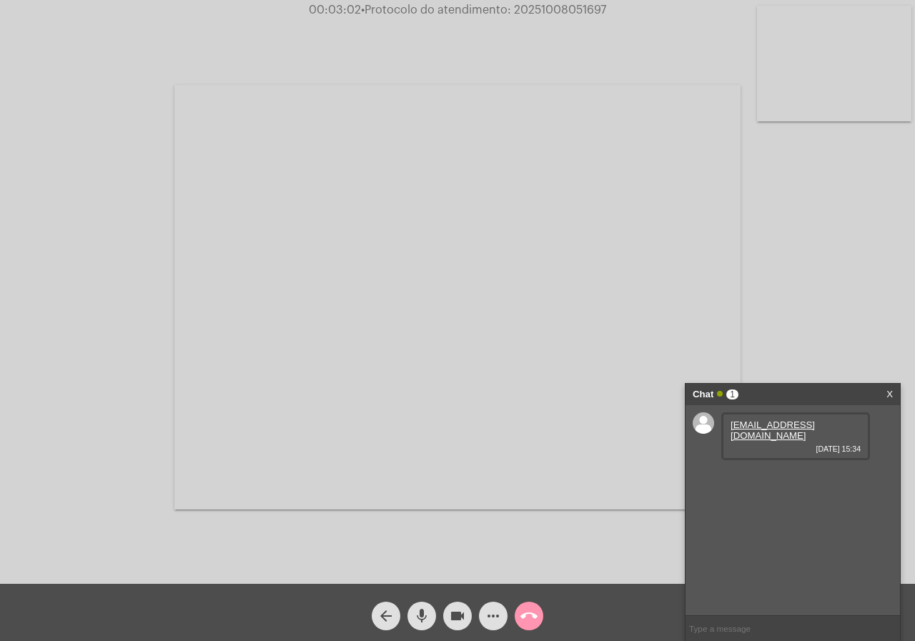
drag, startPoint x: 848, startPoint y: 428, endPoint x: 724, endPoint y: 425, distance: 124.3
click at [724, 425] on div "vivianbartz3s@gmail.com 08/10/2025 15:34" at bounding box center [795, 436] width 149 height 48
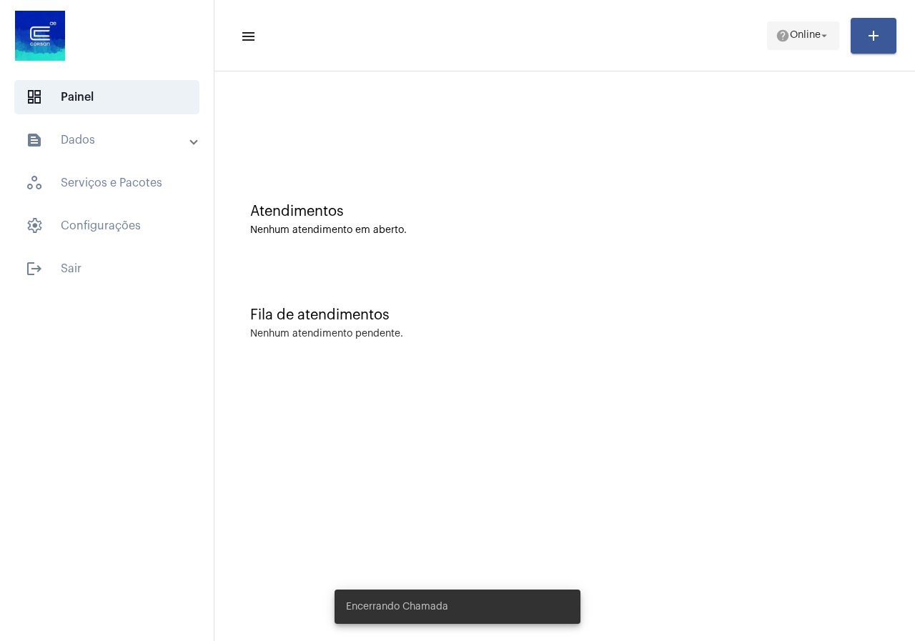
click at [814, 24] on span "help Online arrow_drop_down" at bounding box center [802, 35] width 55 height 26
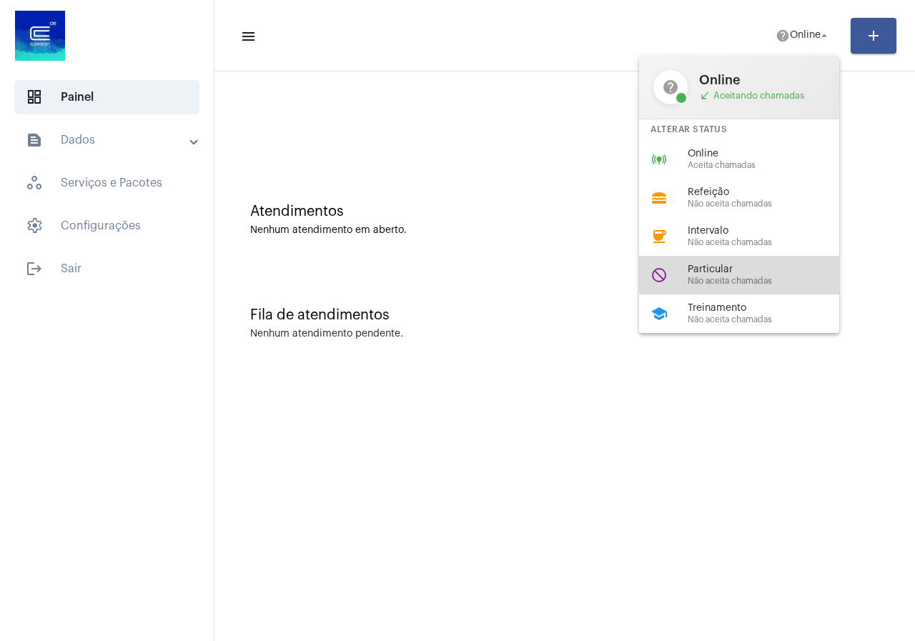
click at [704, 258] on div "do_not_disturb Particular Não aceita chamadas" at bounding box center [750, 275] width 223 height 39
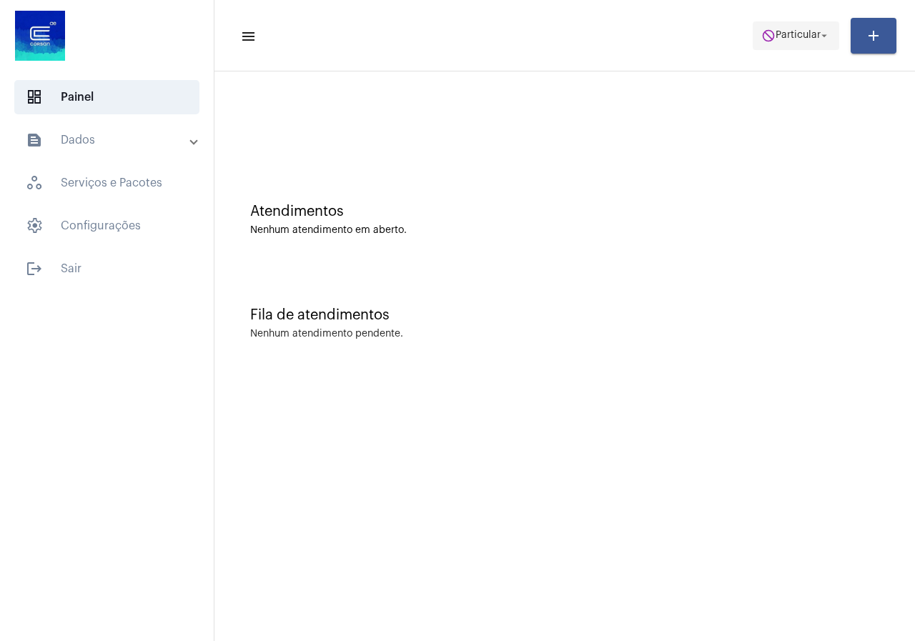
click at [818, 23] on span "do_not_disturb Particular arrow_drop_down" at bounding box center [795, 35] width 69 height 26
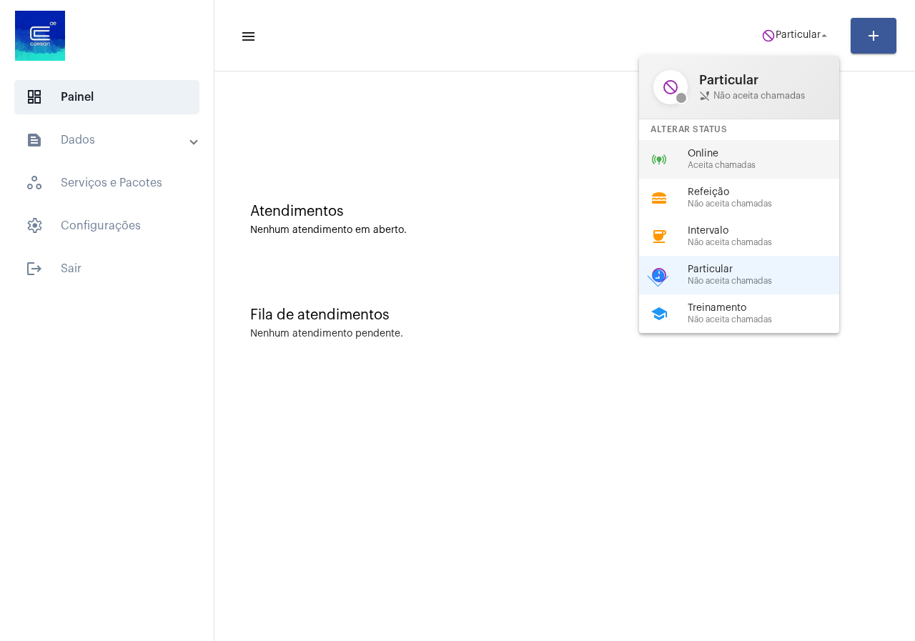
click at [744, 161] on span "Aceita chamadas" at bounding box center [768, 165] width 163 height 9
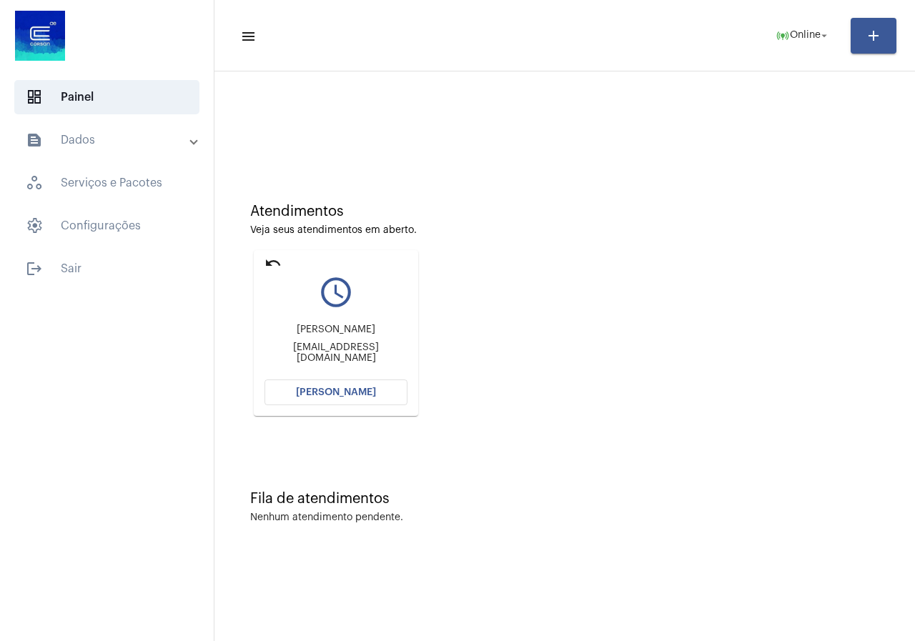
click at [313, 389] on span "[PERSON_NAME]" at bounding box center [336, 392] width 80 height 10
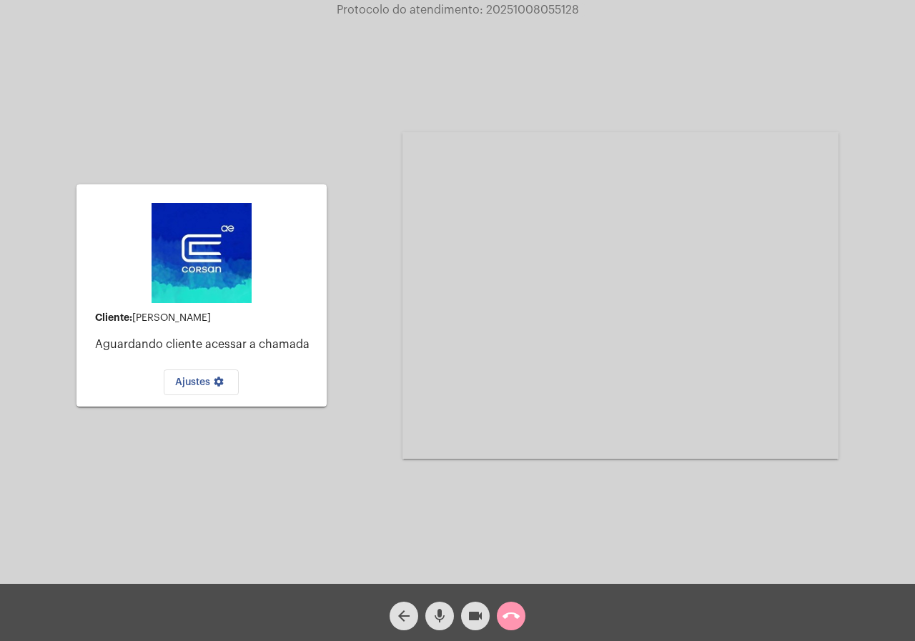
click at [499, 620] on button "call_end" at bounding box center [511, 616] width 29 height 29
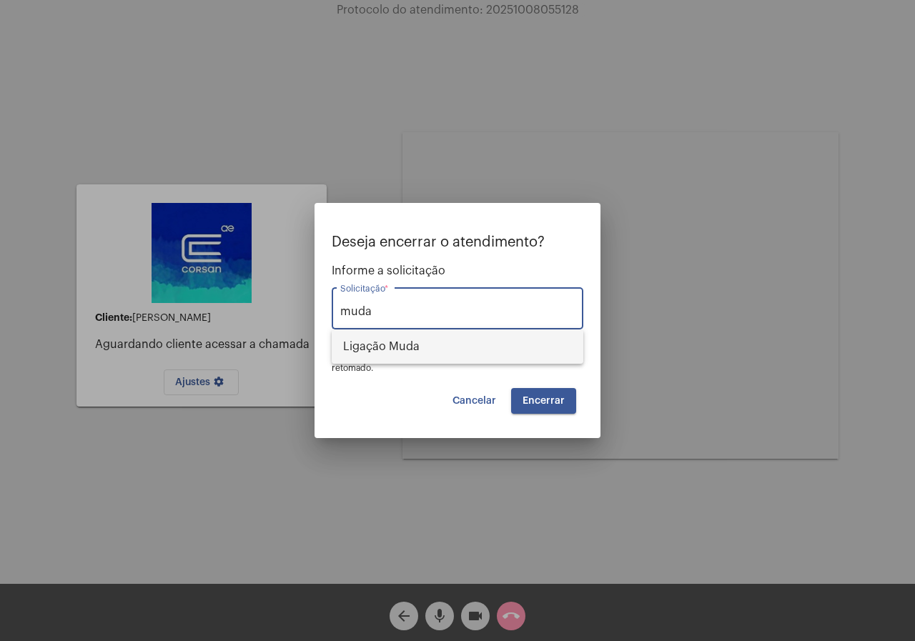
click at [412, 354] on span "Ligação Muda" at bounding box center [457, 346] width 229 height 34
type input "Ligação Muda"
click at [570, 409] on button "Encerrar" at bounding box center [543, 401] width 65 height 26
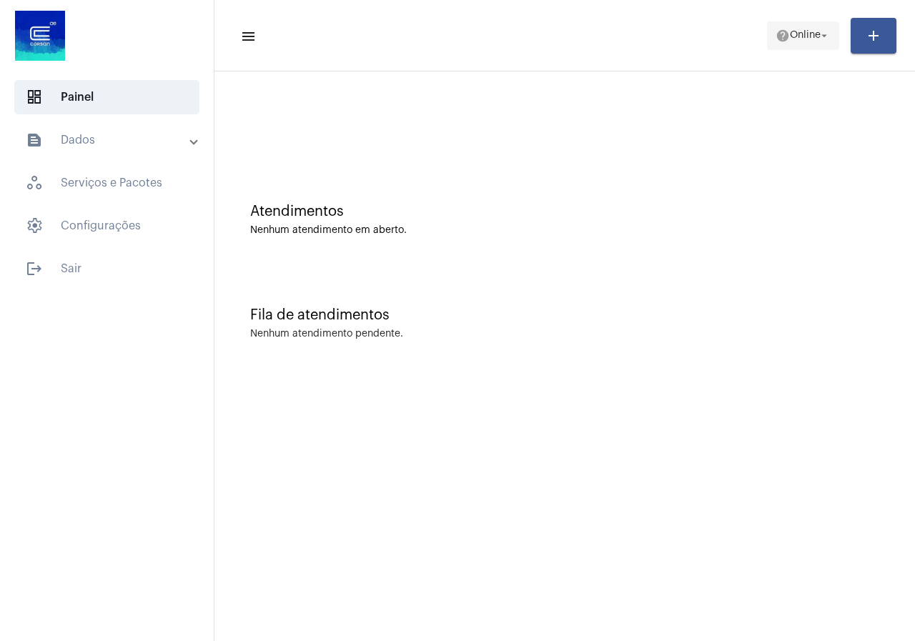
click at [798, 29] on span "help Online arrow_drop_down" at bounding box center [802, 35] width 55 height 26
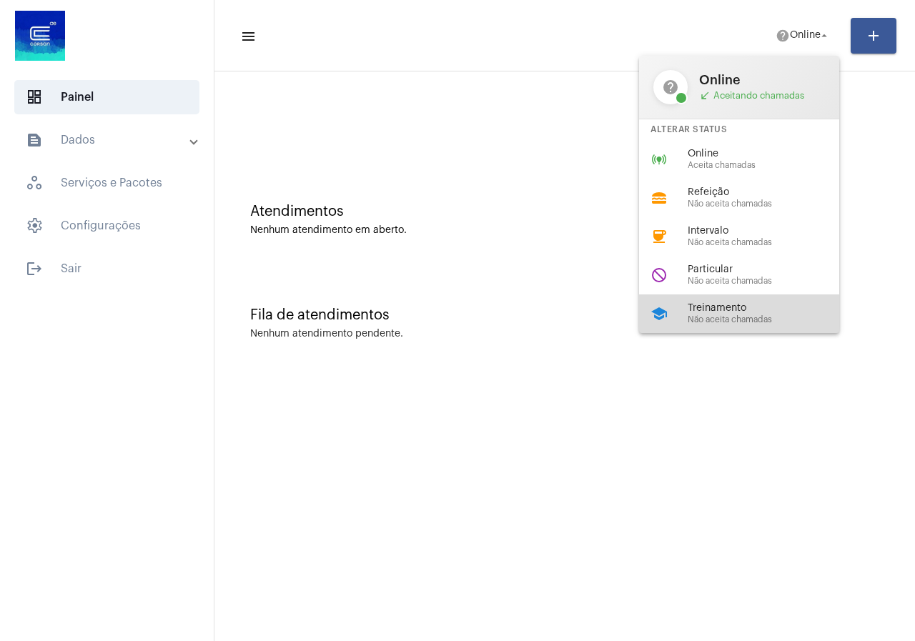
click at [702, 312] on span "Treinamento" at bounding box center [768, 308] width 163 height 11
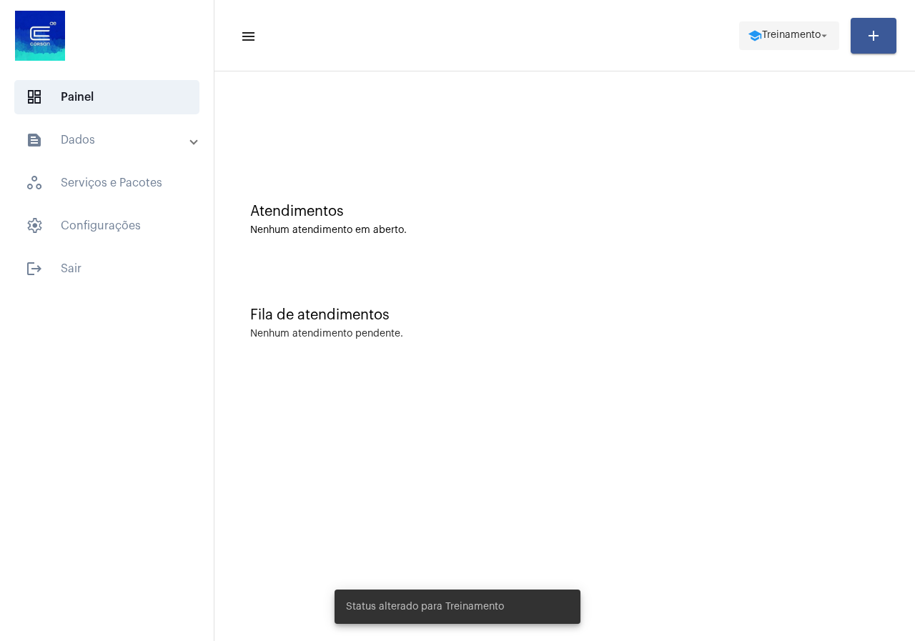
click at [779, 27] on span "school Treinamento arrow_drop_down" at bounding box center [788, 35] width 83 height 26
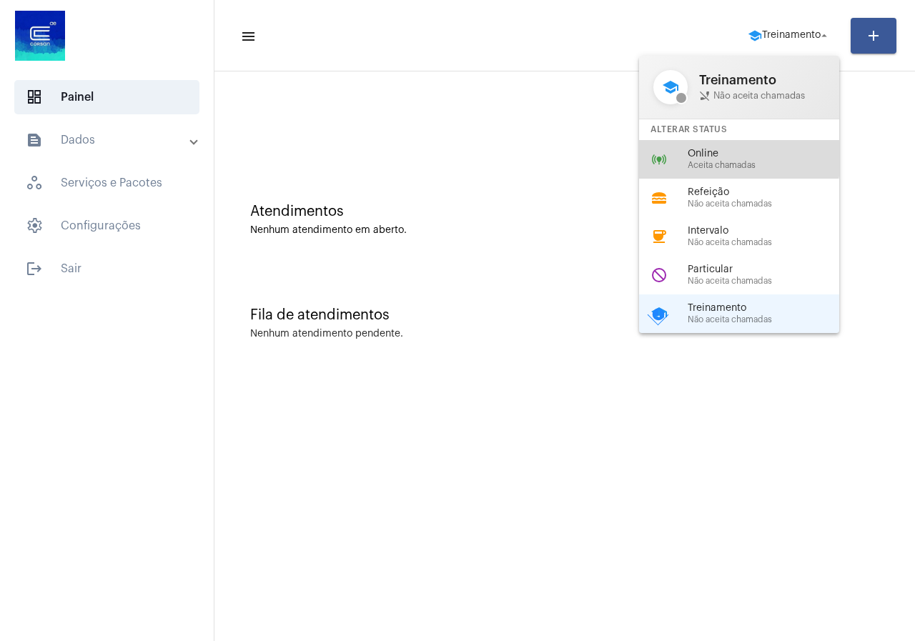
click at [714, 158] on span "Online" at bounding box center [768, 154] width 163 height 11
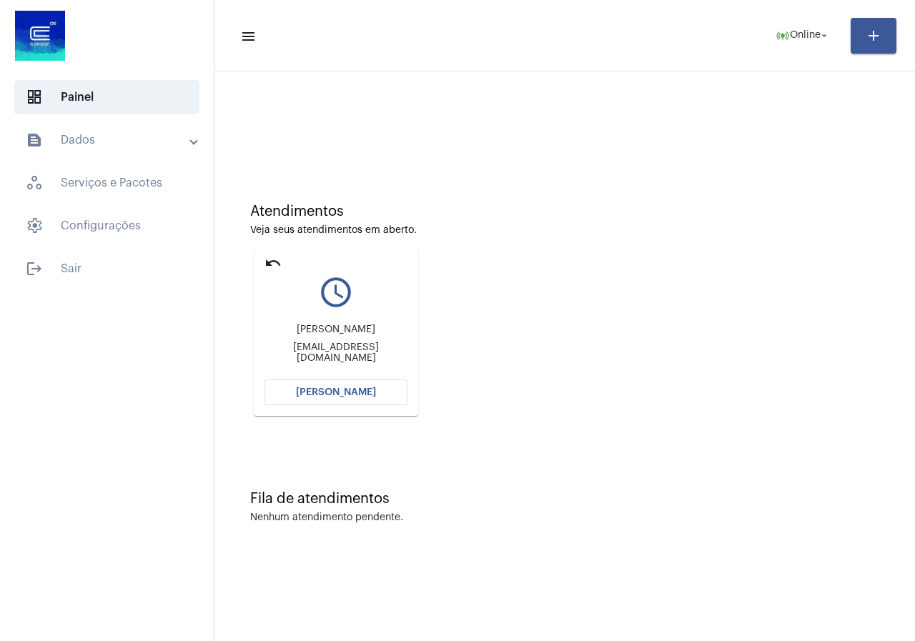
click at [328, 386] on button "[PERSON_NAME]" at bounding box center [335, 392] width 143 height 26
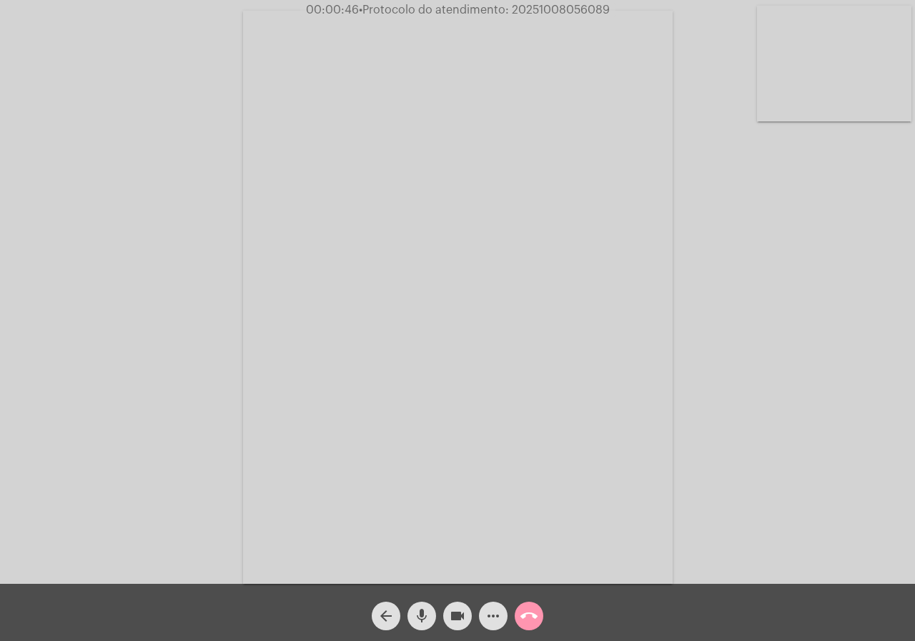
click at [461, 610] on mat-icon "videocam" at bounding box center [457, 615] width 17 height 17
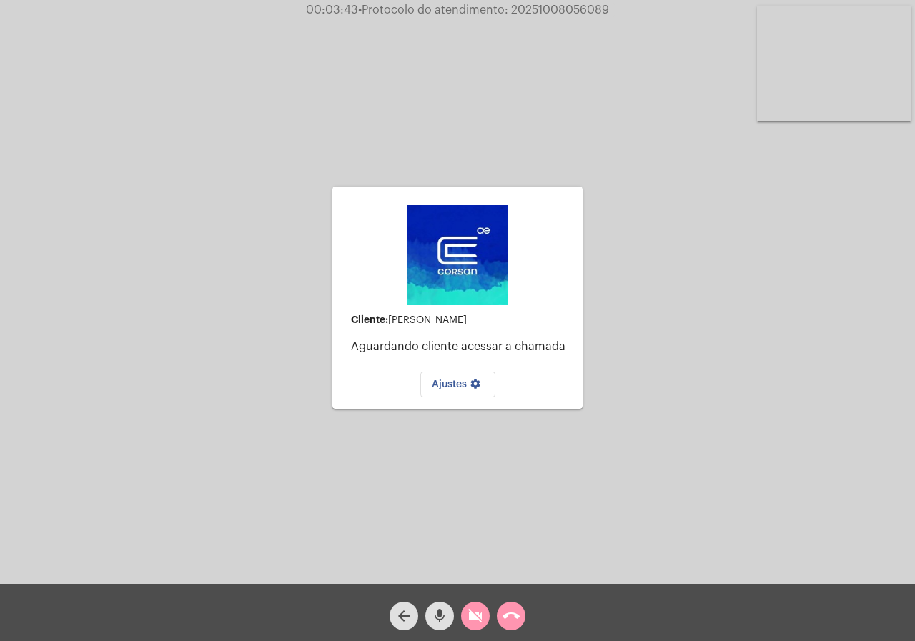
click at [472, 619] on mat-icon "videocam_off" at bounding box center [475, 615] width 17 height 17
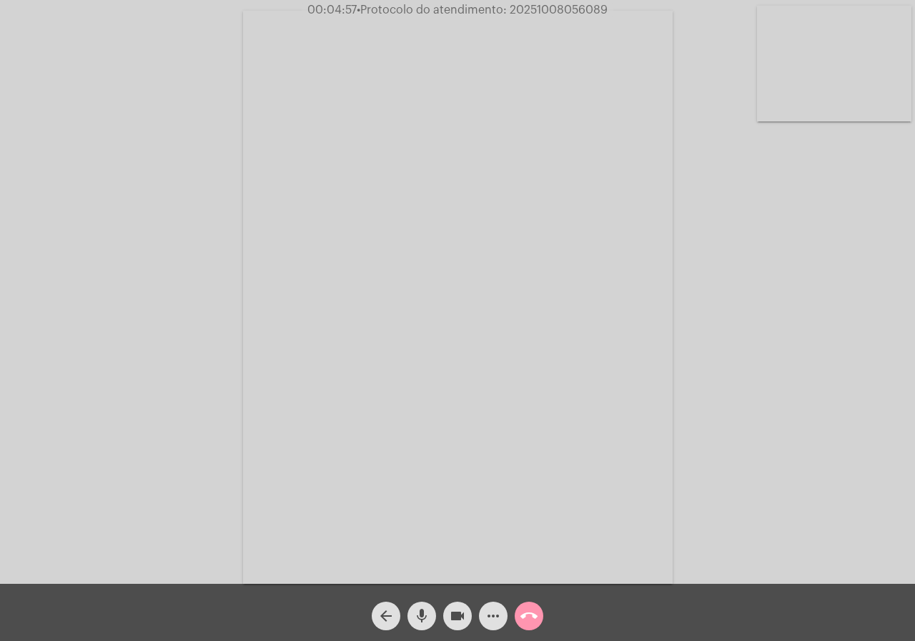
click at [497, 609] on mat-icon "more_horiz" at bounding box center [492, 615] width 17 height 17
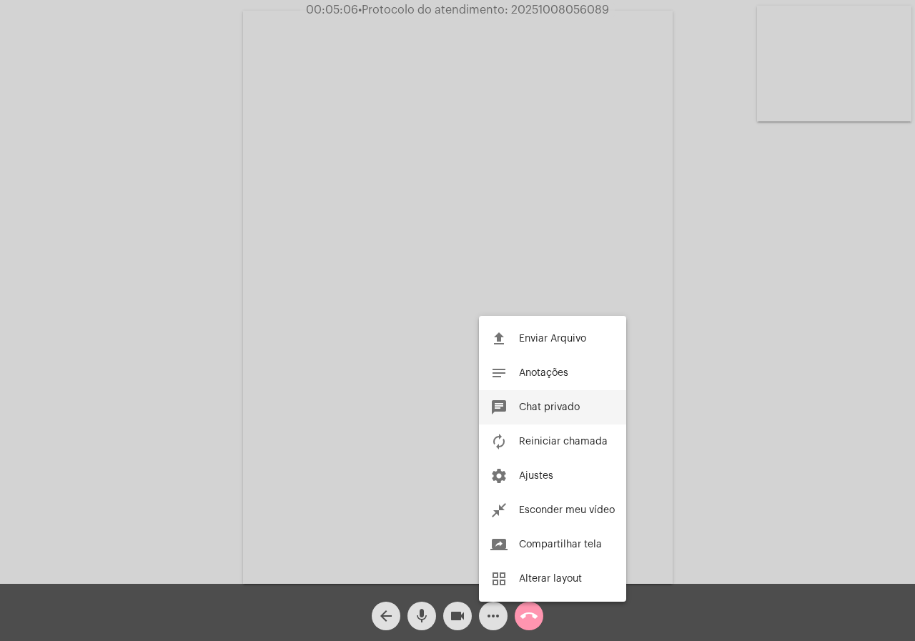
click at [542, 420] on button "chat Chat privado" at bounding box center [552, 407] width 147 height 34
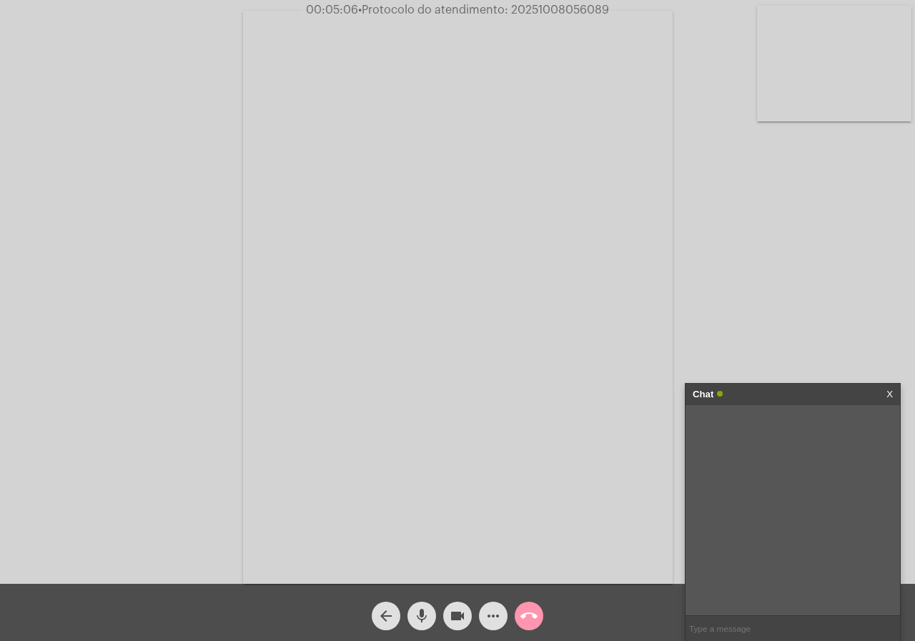
click at [717, 619] on input "text" at bounding box center [792, 628] width 214 height 25
click at [717, 623] on input "text" at bounding box center [792, 628] width 214 height 25
paste input "4.1. Confirme se o imóvel se enquadra nas condições ligação clandestina; demoli…"
type input "Confirme se o imóvel se enquadra nas condições ligação clandestina; demolição o…"
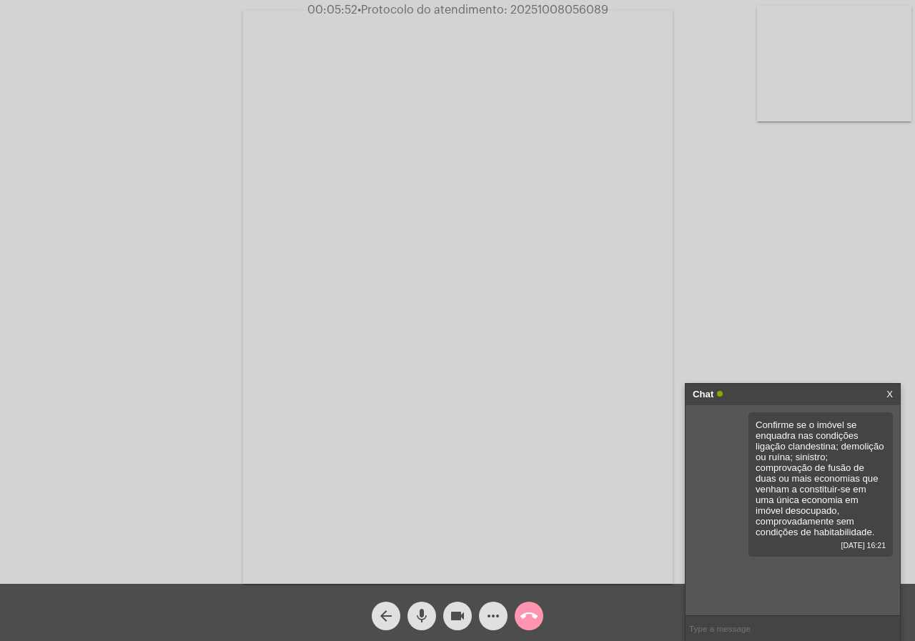
click at [817, 510] on span "Confirme se o imóvel se enquadra nas condições ligação clandestina; demolição o…" at bounding box center [819, 478] width 129 height 118
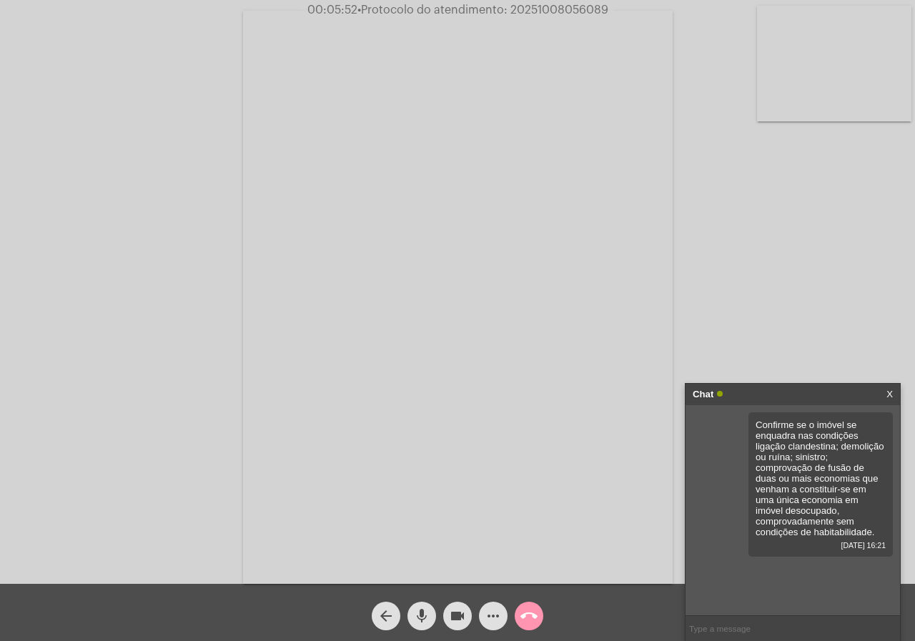
click at [817, 510] on span "Confirme se o imóvel se enquadra nas condições ligação clandestina; demolição o…" at bounding box center [819, 478] width 129 height 118
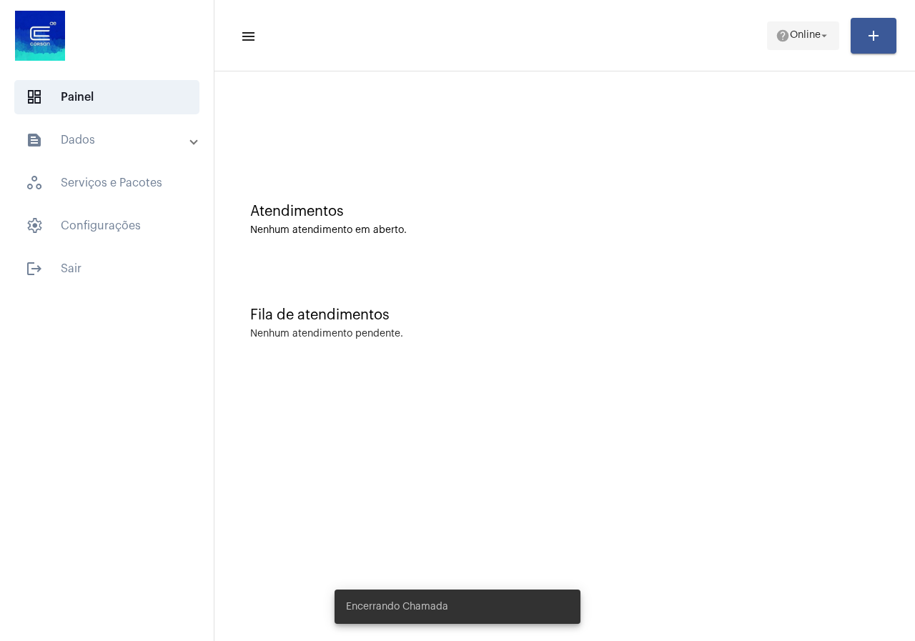
click at [784, 45] on span "help Online arrow_drop_down" at bounding box center [802, 35] width 55 height 26
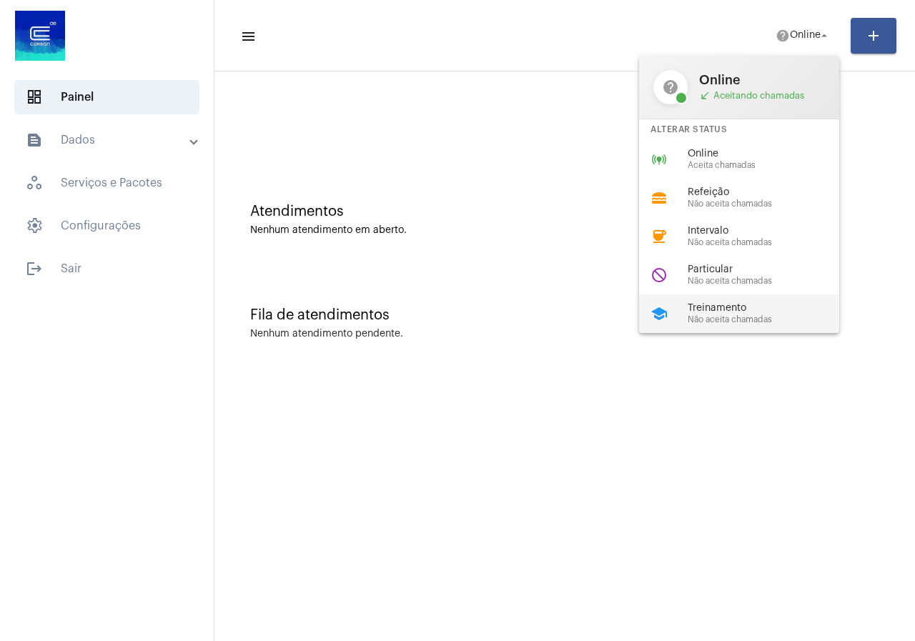
click at [713, 301] on div "school Treinamento Não aceita chamadas" at bounding box center [750, 313] width 223 height 39
